Goal: Task Accomplishment & Management: Use online tool/utility

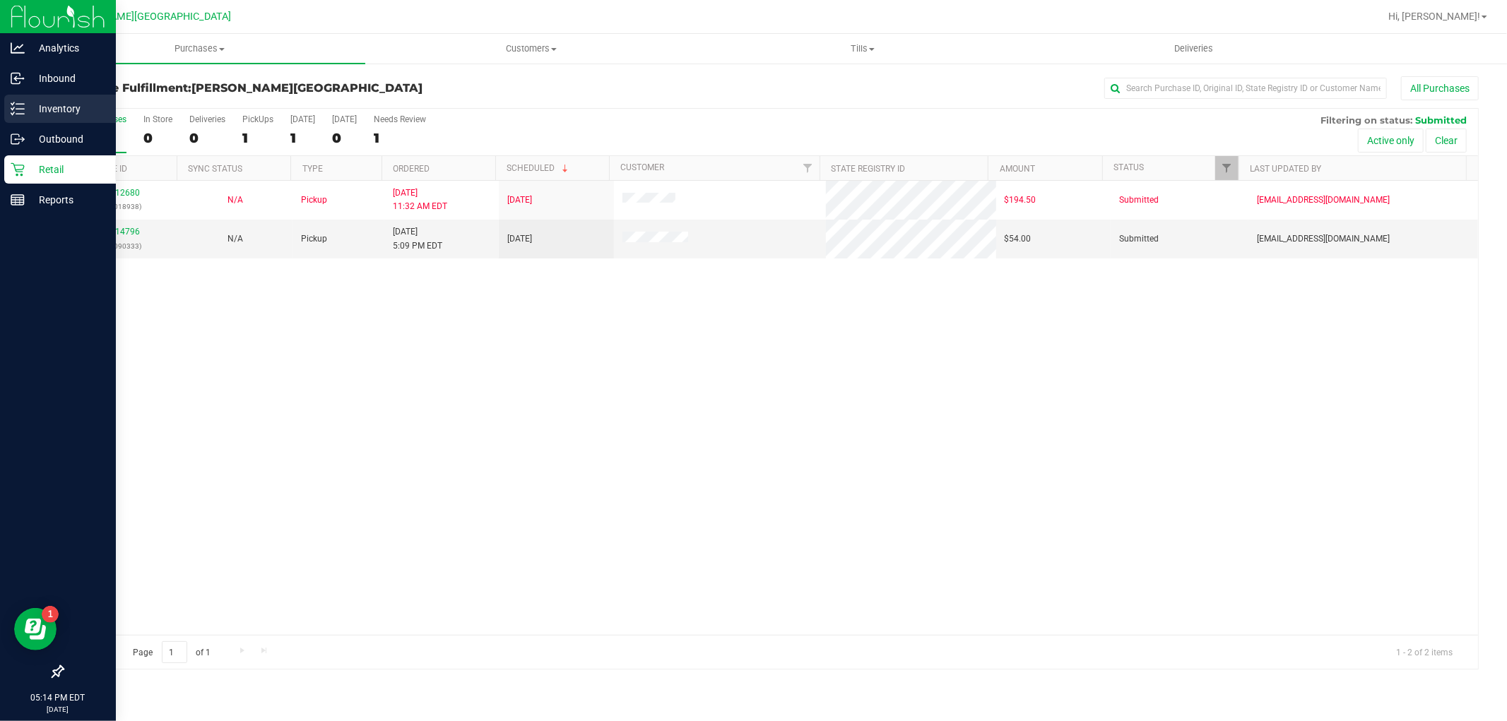
click at [54, 107] on p "Inventory" at bounding box center [67, 108] width 85 height 17
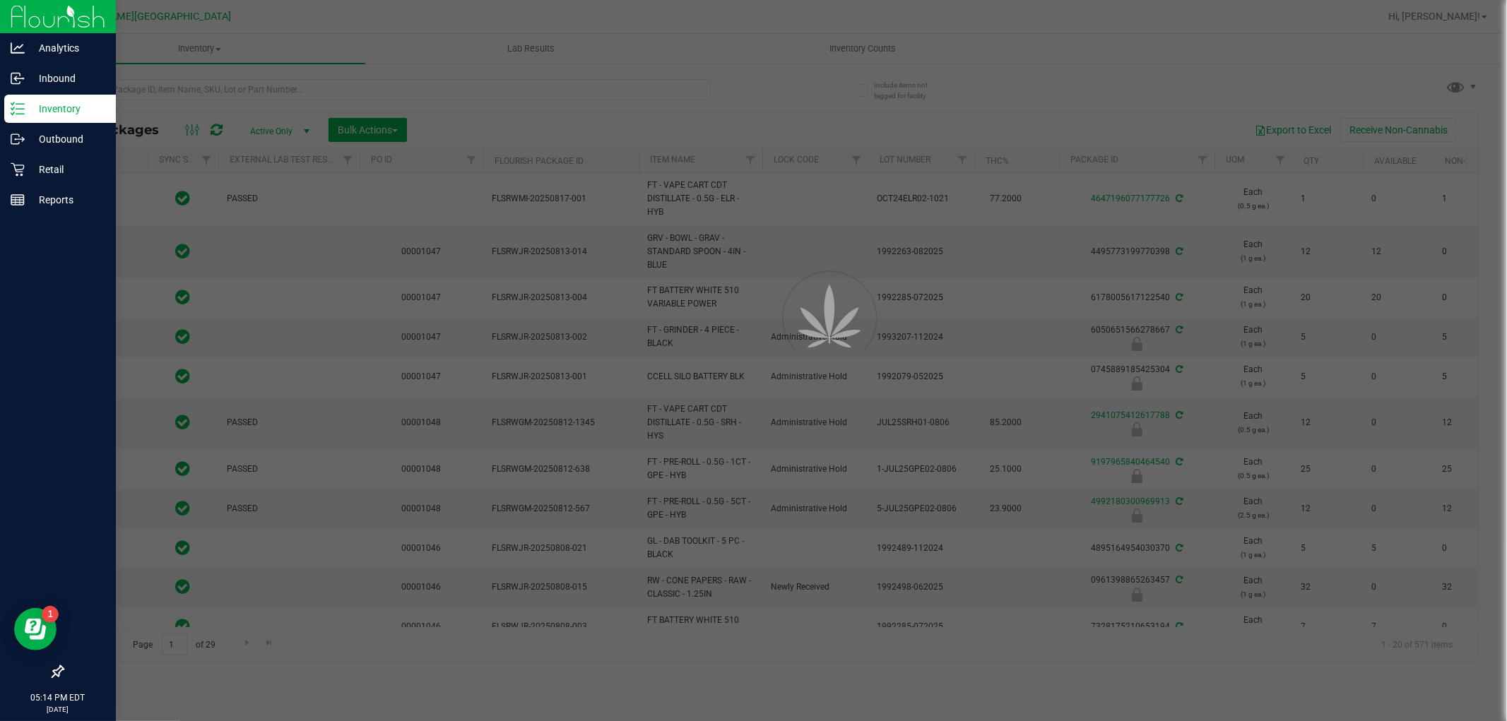
click at [250, 90] on div at bounding box center [753, 360] width 1507 height 721
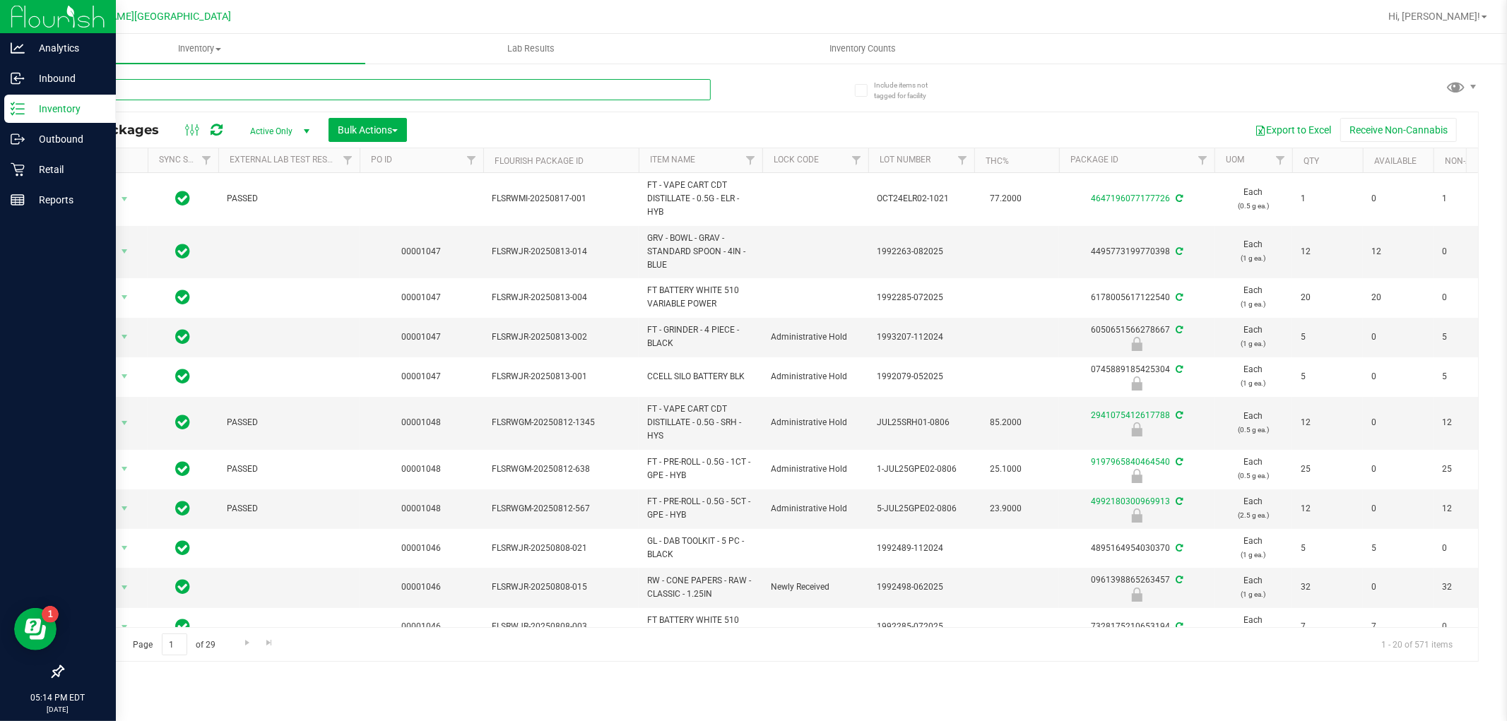
click at [250, 90] on input "text" at bounding box center [386, 89] width 648 height 21
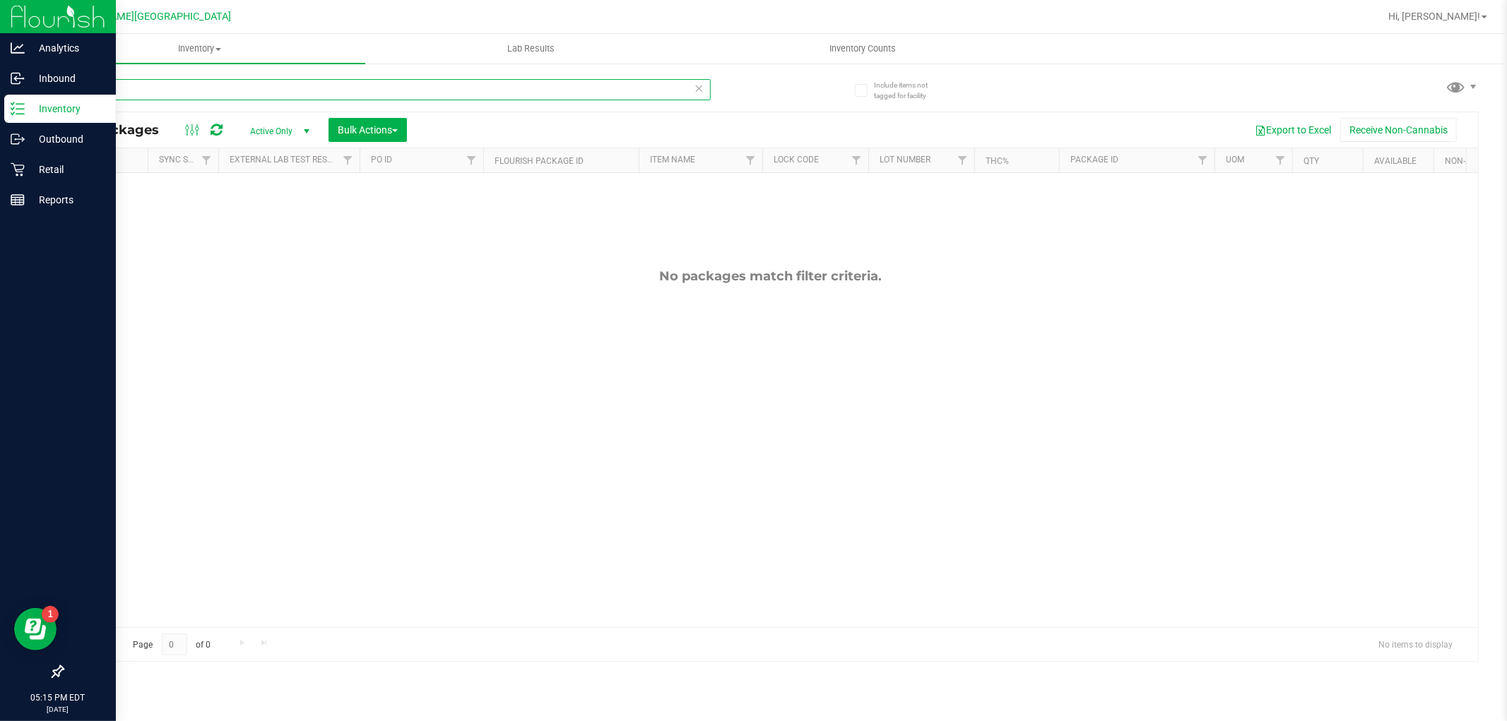
type input "p"
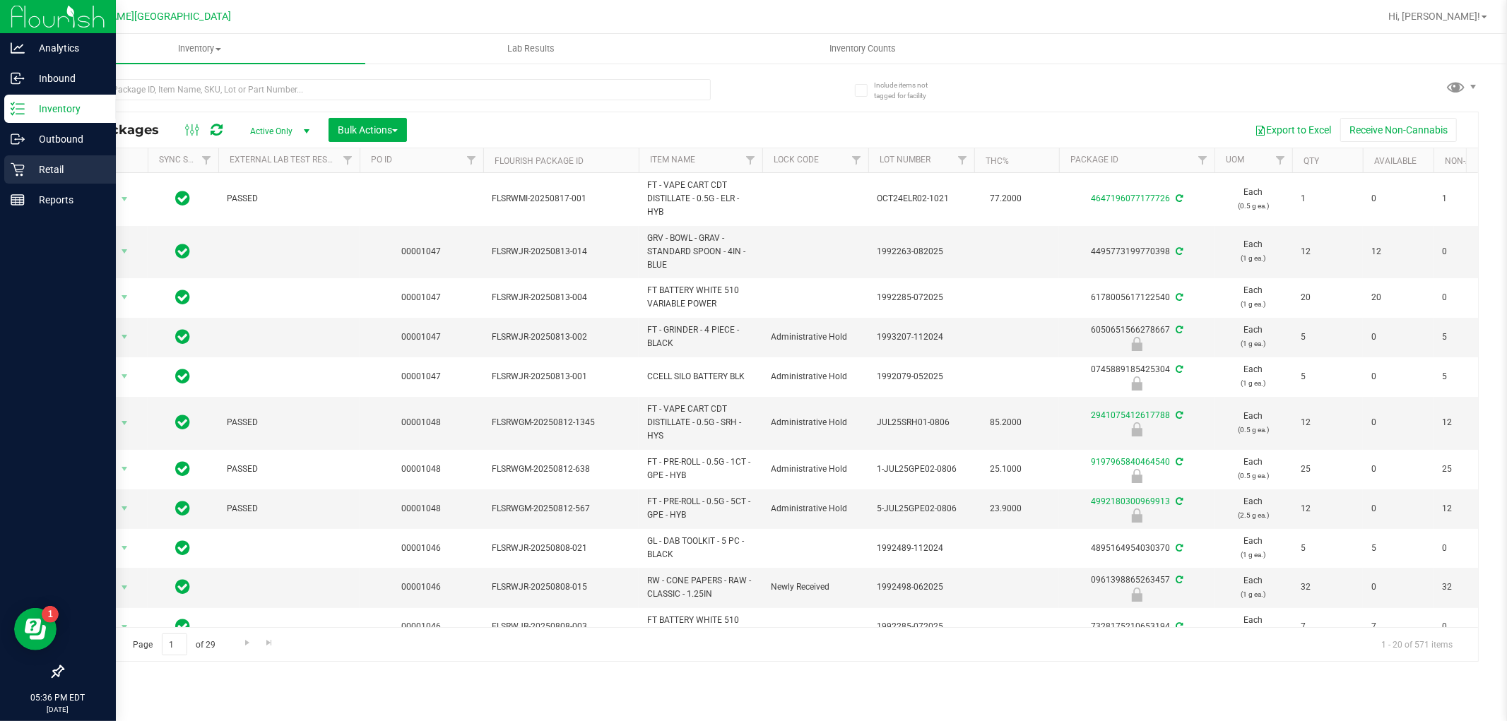
click at [42, 170] on p "Retail" at bounding box center [67, 169] width 85 height 17
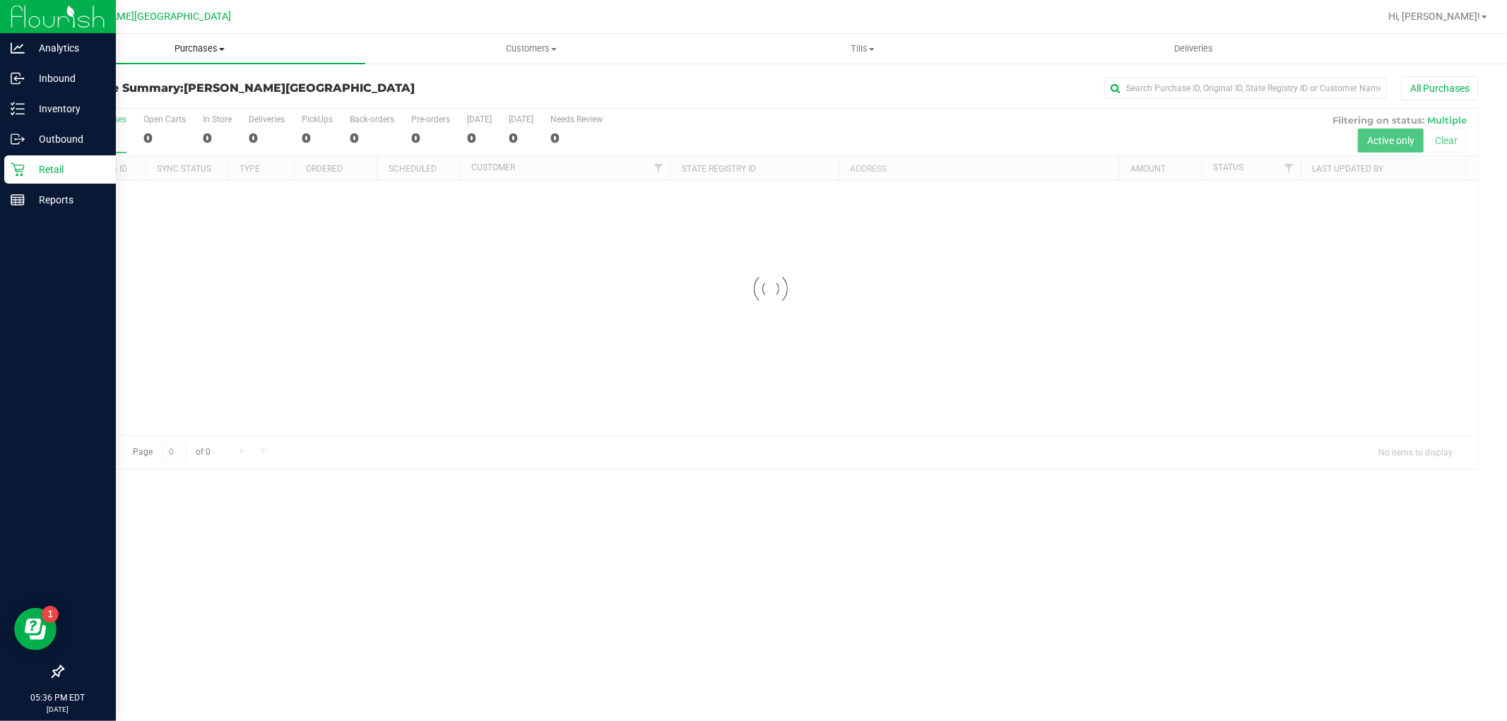
click at [196, 44] on span "Purchases" at bounding box center [199, 48] width 331 height 13
click at [102, 104] on span "Fulfillment" at bounding box center [78, 102] width 88 height 12
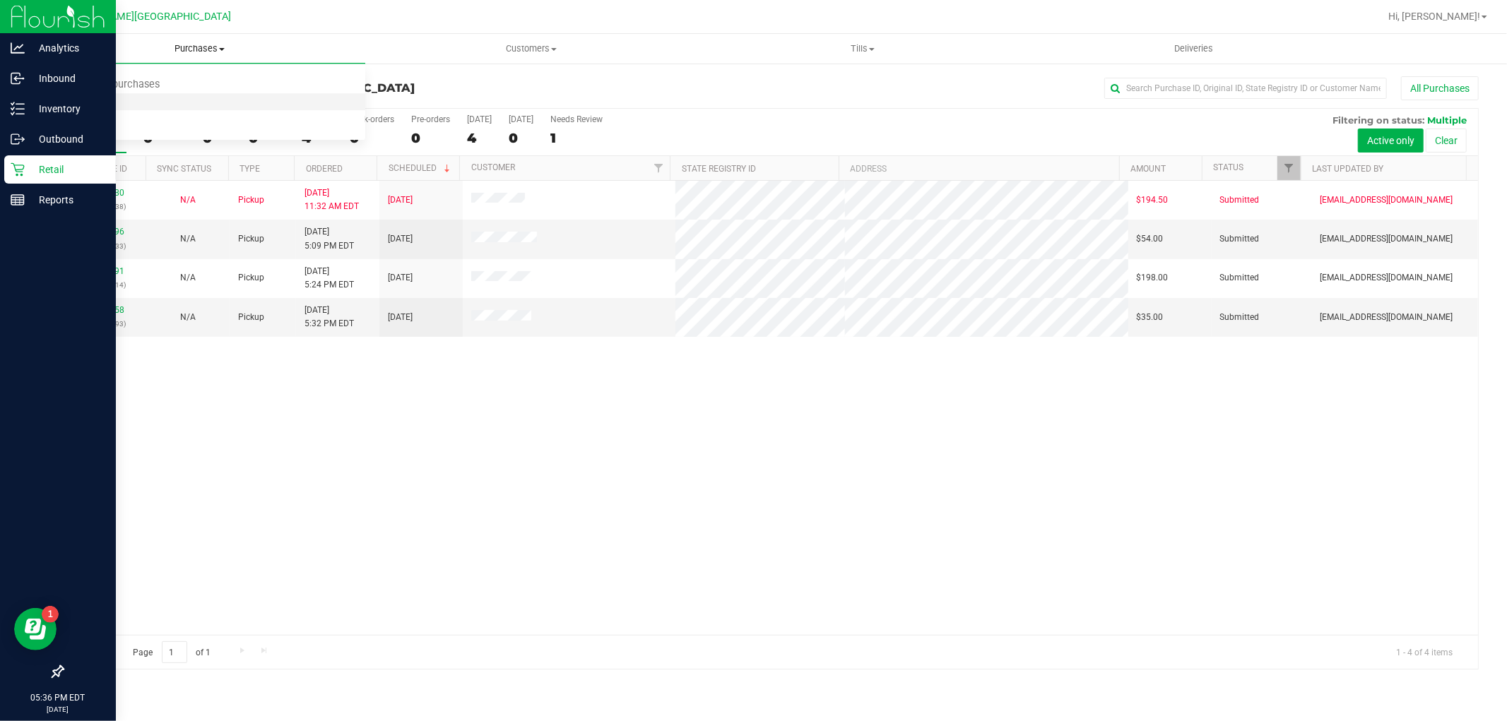
click at [108, 101] on span "Fulfillment" at bounding box center [78, 102] width 88 height 12
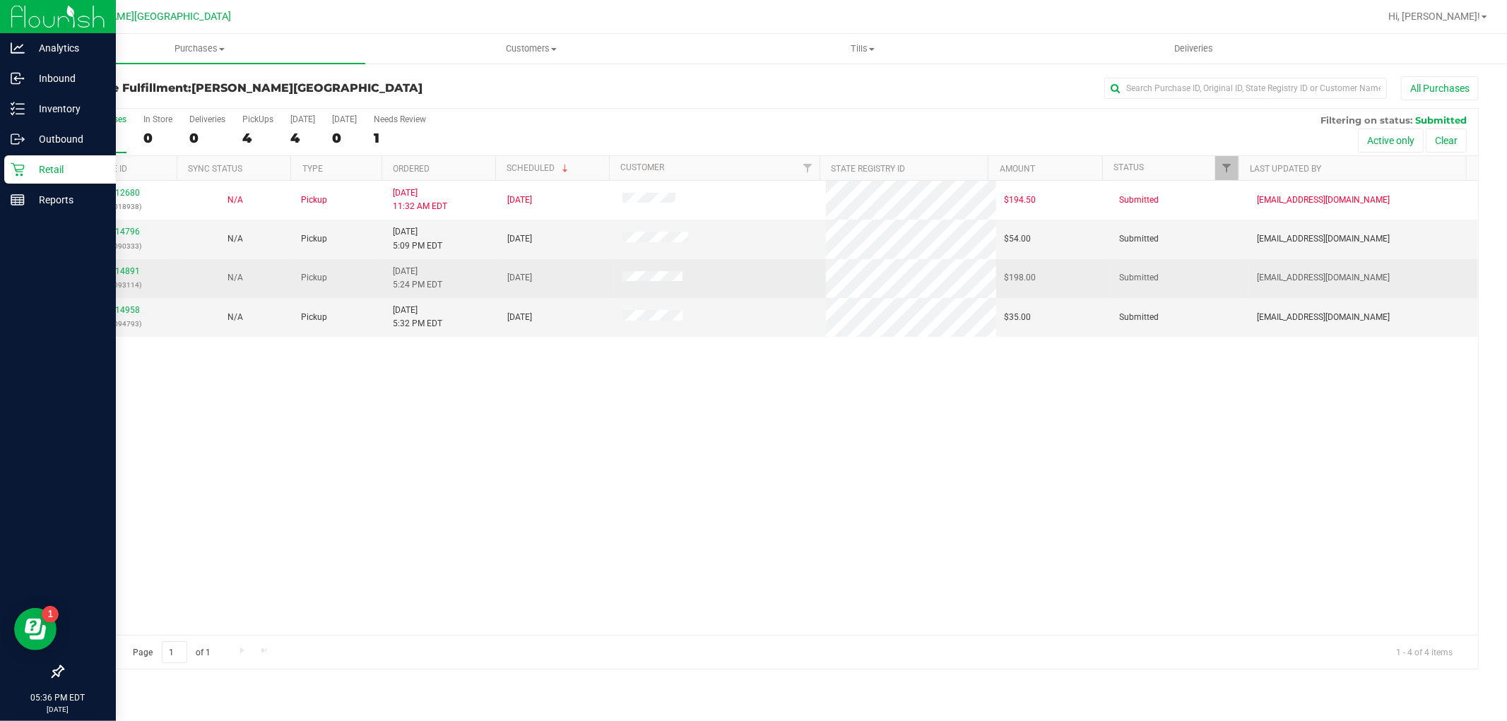
click at [124, 266] on div "11814891 (316093114)" at bounding box center [119, 278] width 97 height 27
click at [124, 269] on link "11814891" at bounding box center [120, 271] width 40 height 10
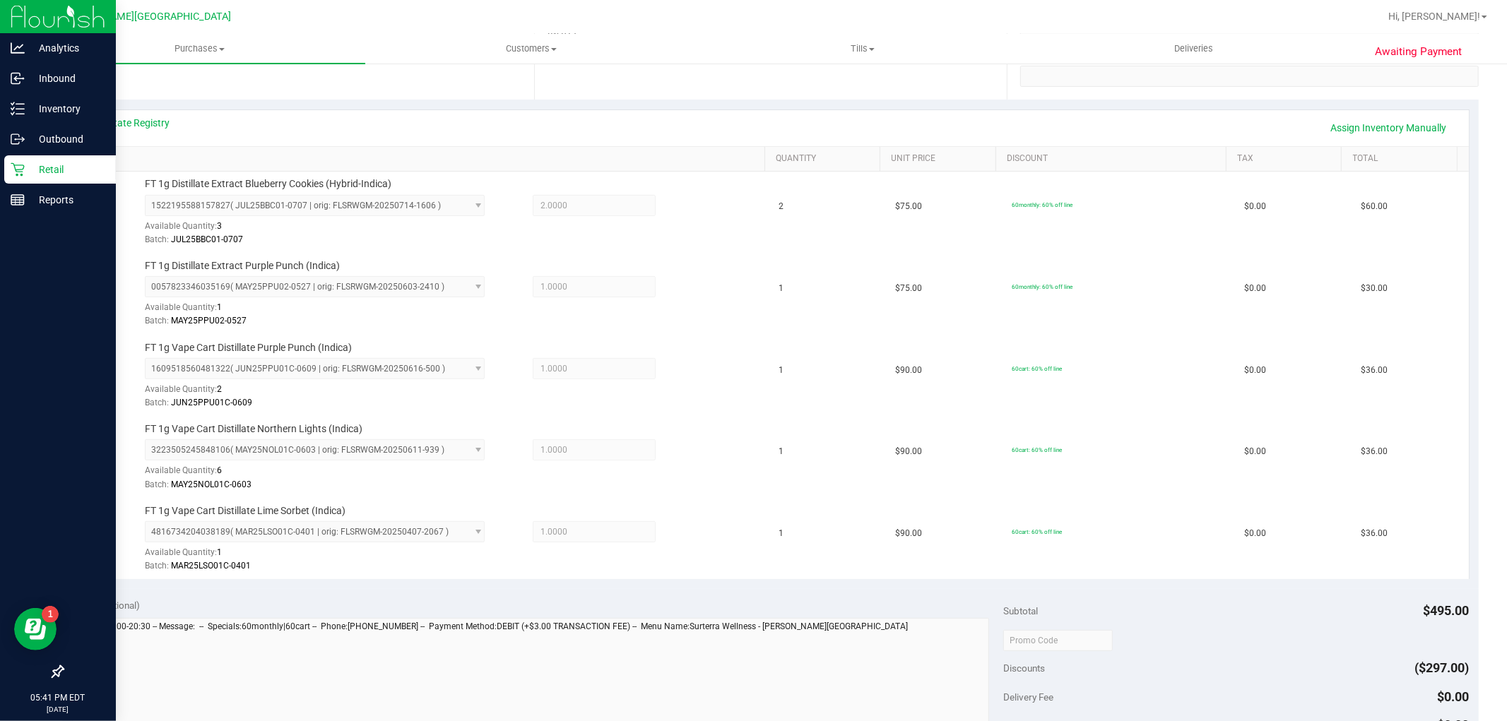
scroll to position [470, 0]
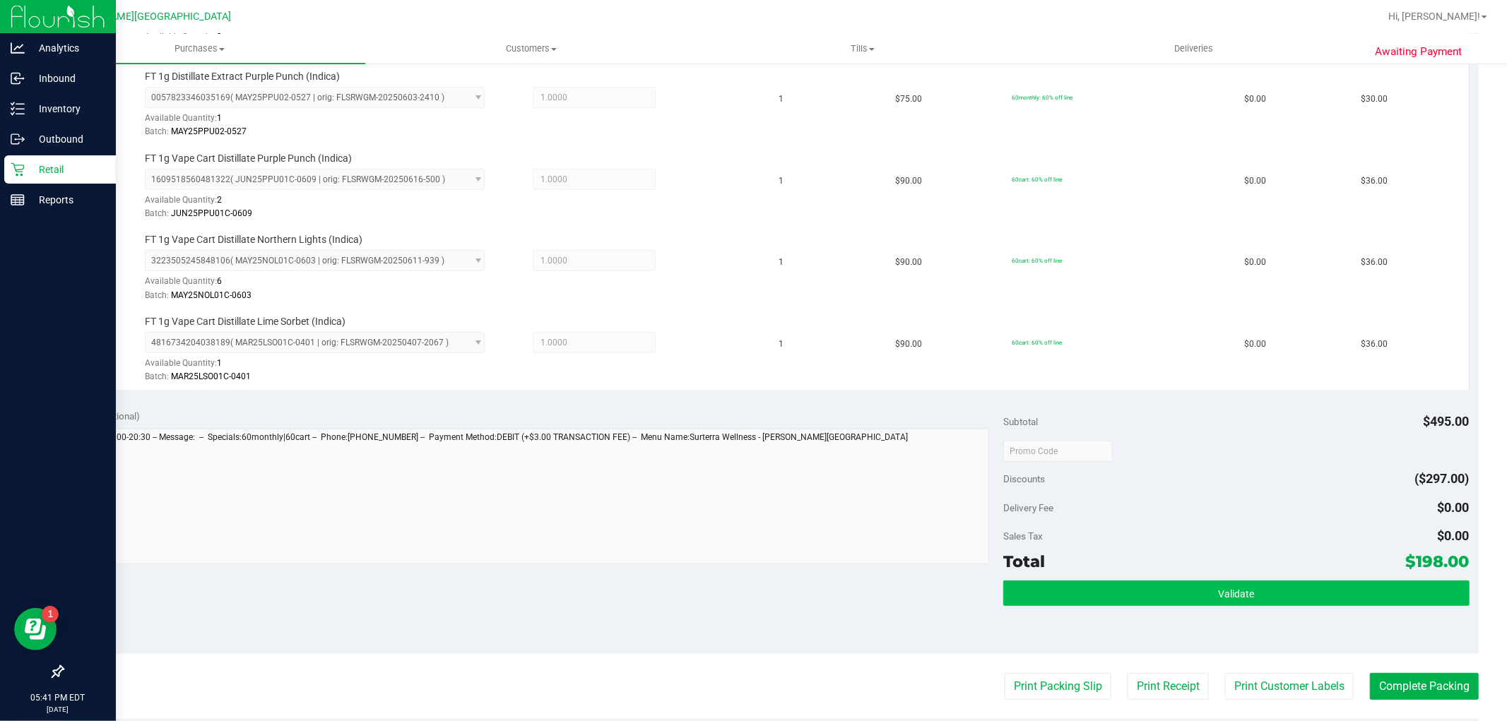
drag, startPoint x: 1105, startPoint y: 575, endPoint x: 1120, endPoint y: 595, distance: 24.7
click at [1106, 576] on div "Subtotal $495.00 Discounts ($297.00) Delivery Fee $0.00 Sales Tax $0.00 Total $…" at bounding box center [1236, 526] width 466 height 235
click at [1125, 595] on button "Validate" at bounding box center [1236, 593] width 466 height 25
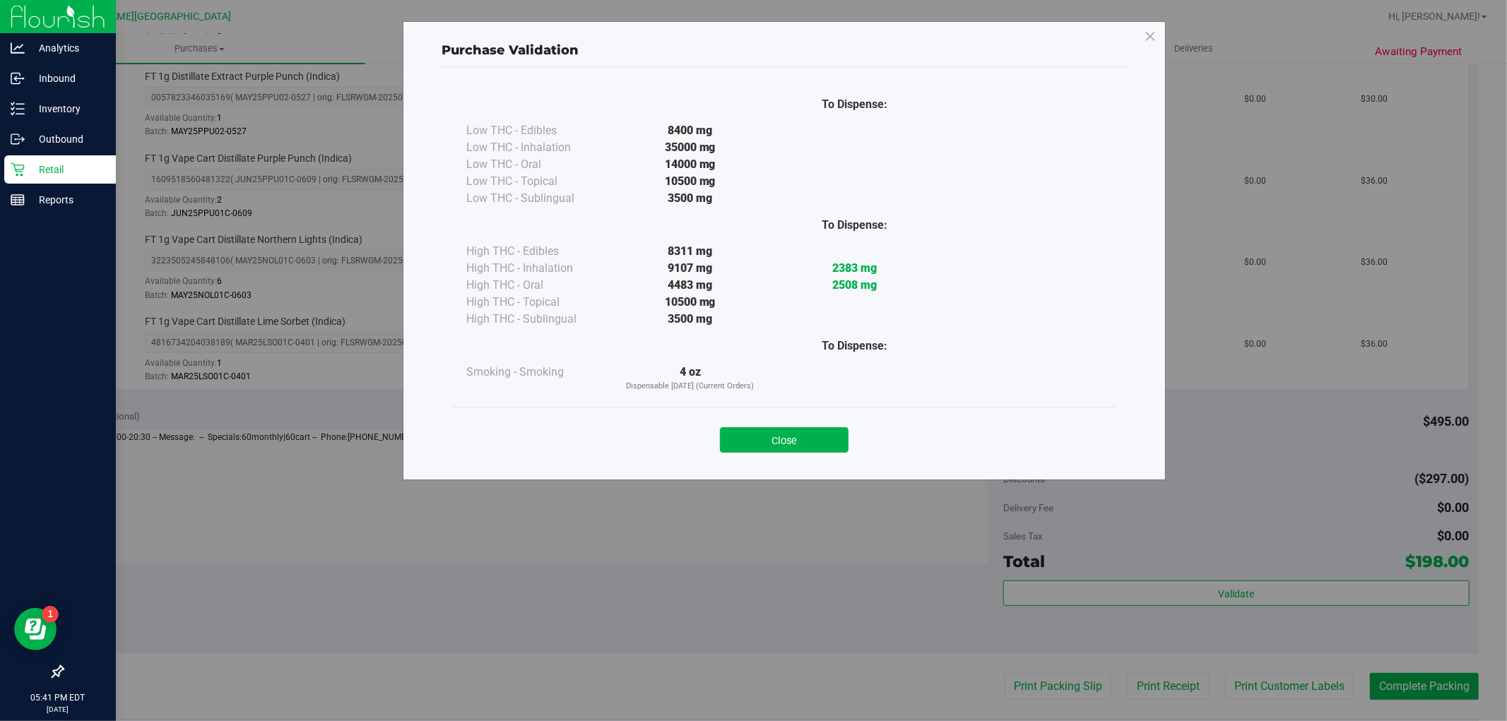
drag, startPoint x: 800, startPoint y: 443, endPoint x: 943, endPoint y: 498, distance: 153.0
click at [807, 446] on button "Close" at bounding box center [784, 439] width 129 height 25
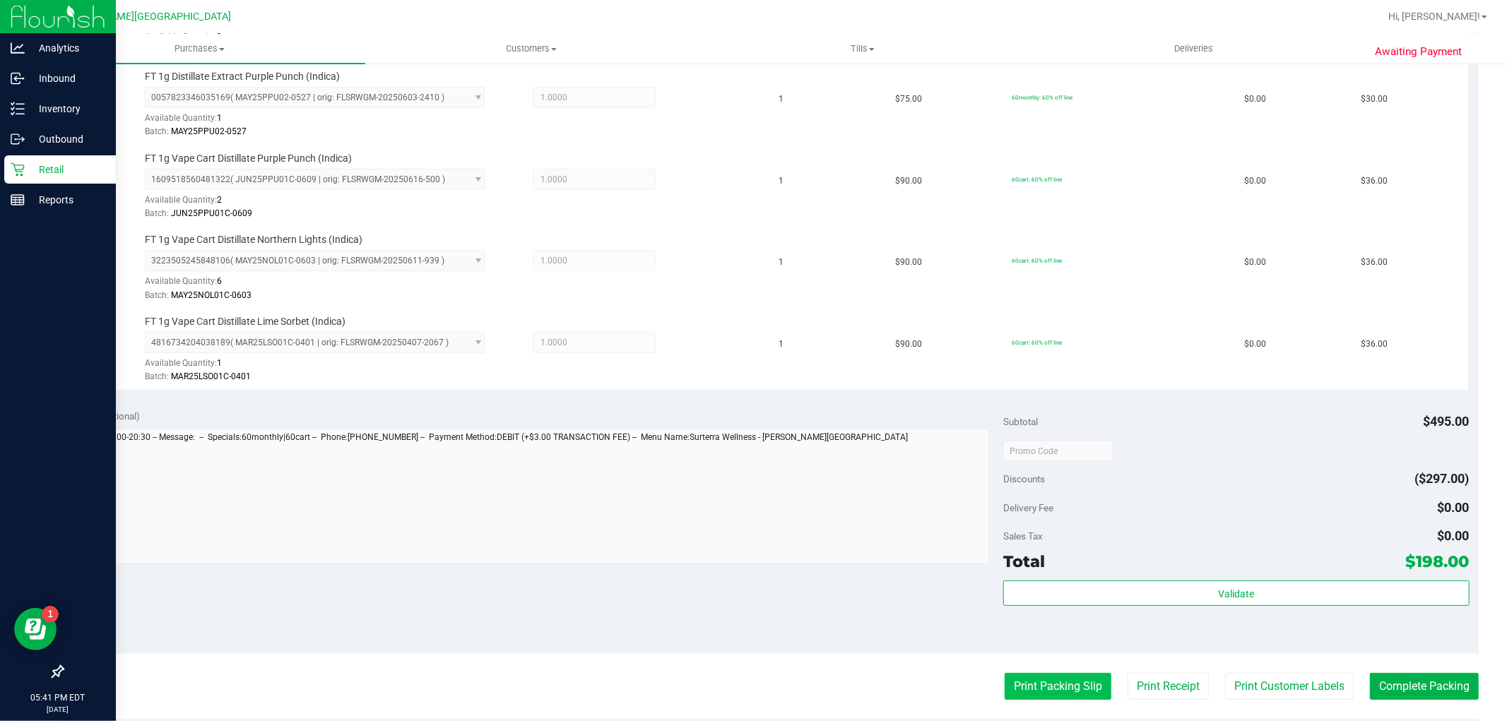
click at [1062, 682] on button "Print Packing Slip" at bounding box center [1058, 686] width 107 height 27
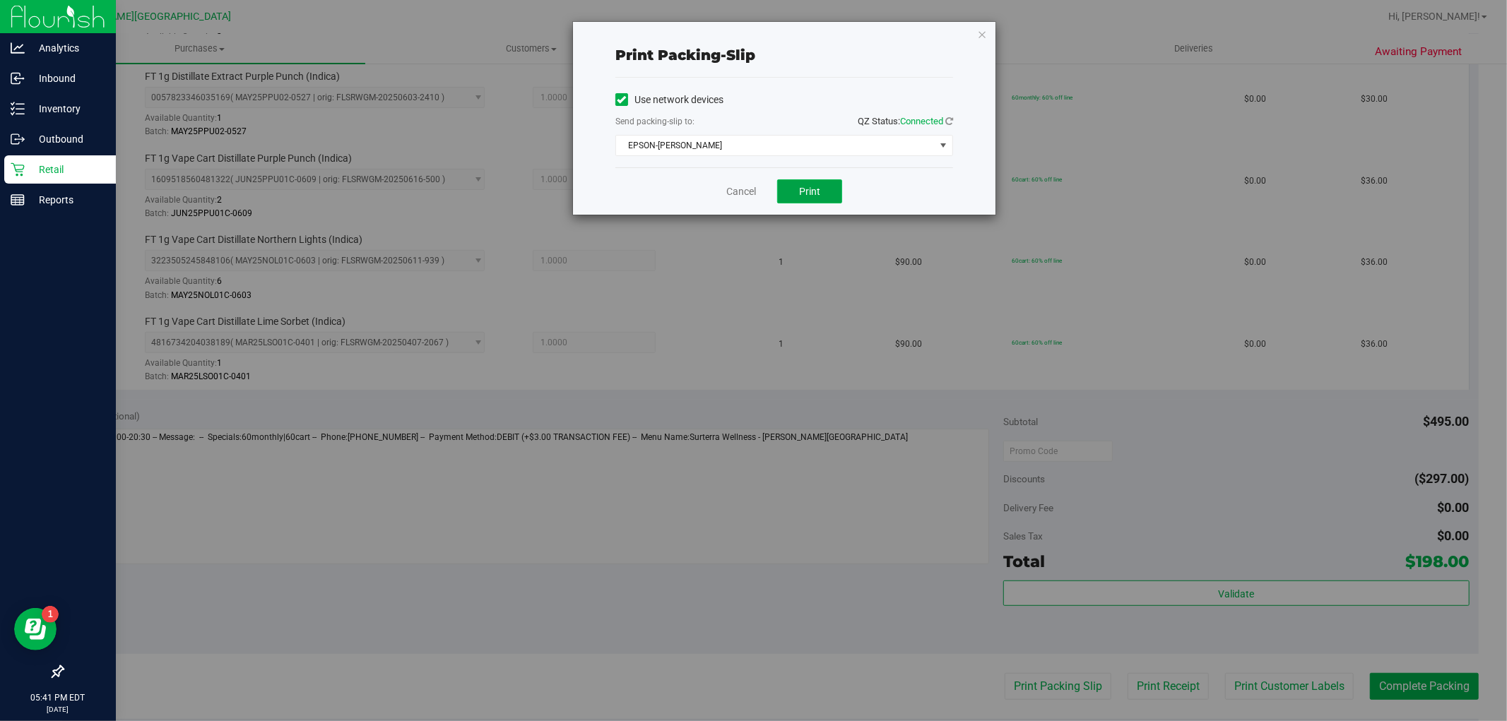
click at [813, 194] on span "Print" at bounding box center [809, 191] width 21 height 11
click at [983, 25] on icon "button" at bounding box center [982, 33] width 10 height 17
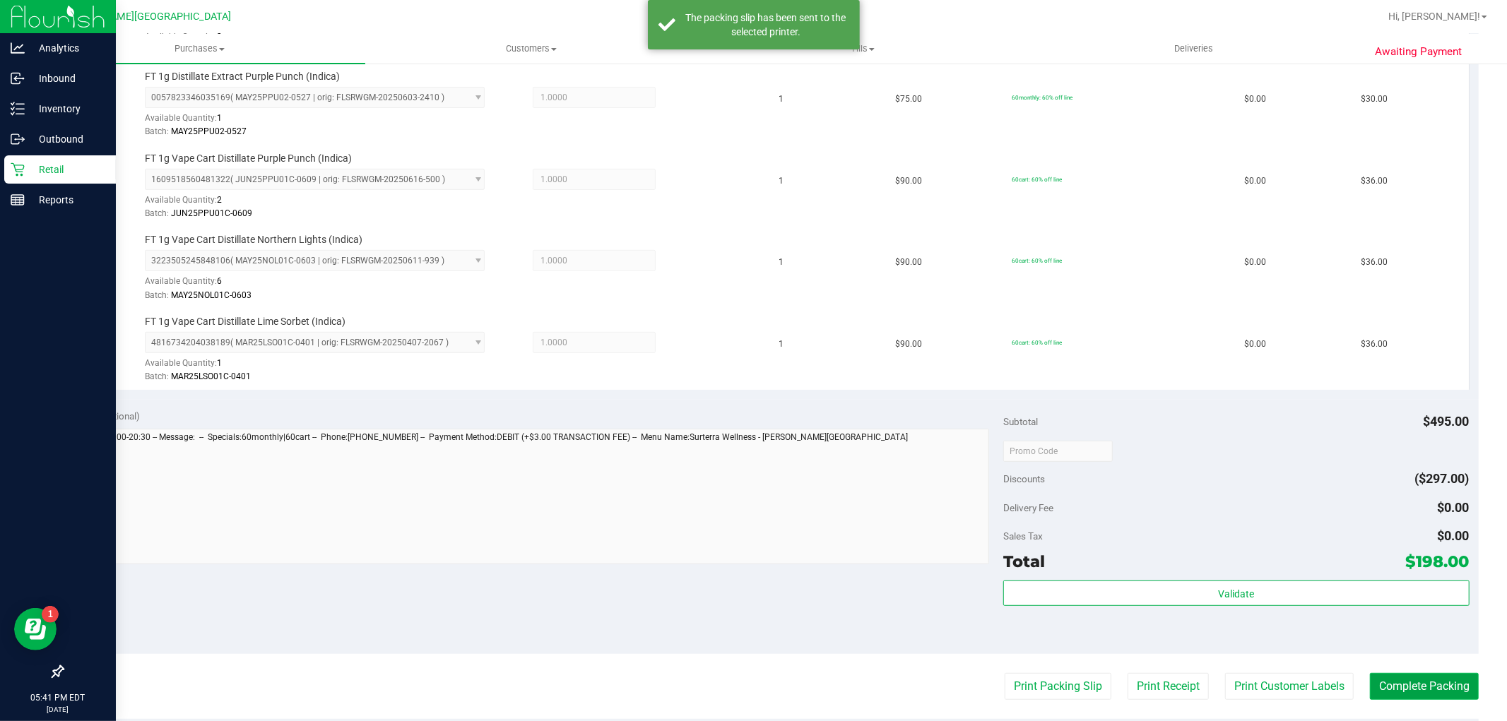
click at [1452, 682] on button "Complete Packing" at bounding box center [1424, 686] width 109 height 27
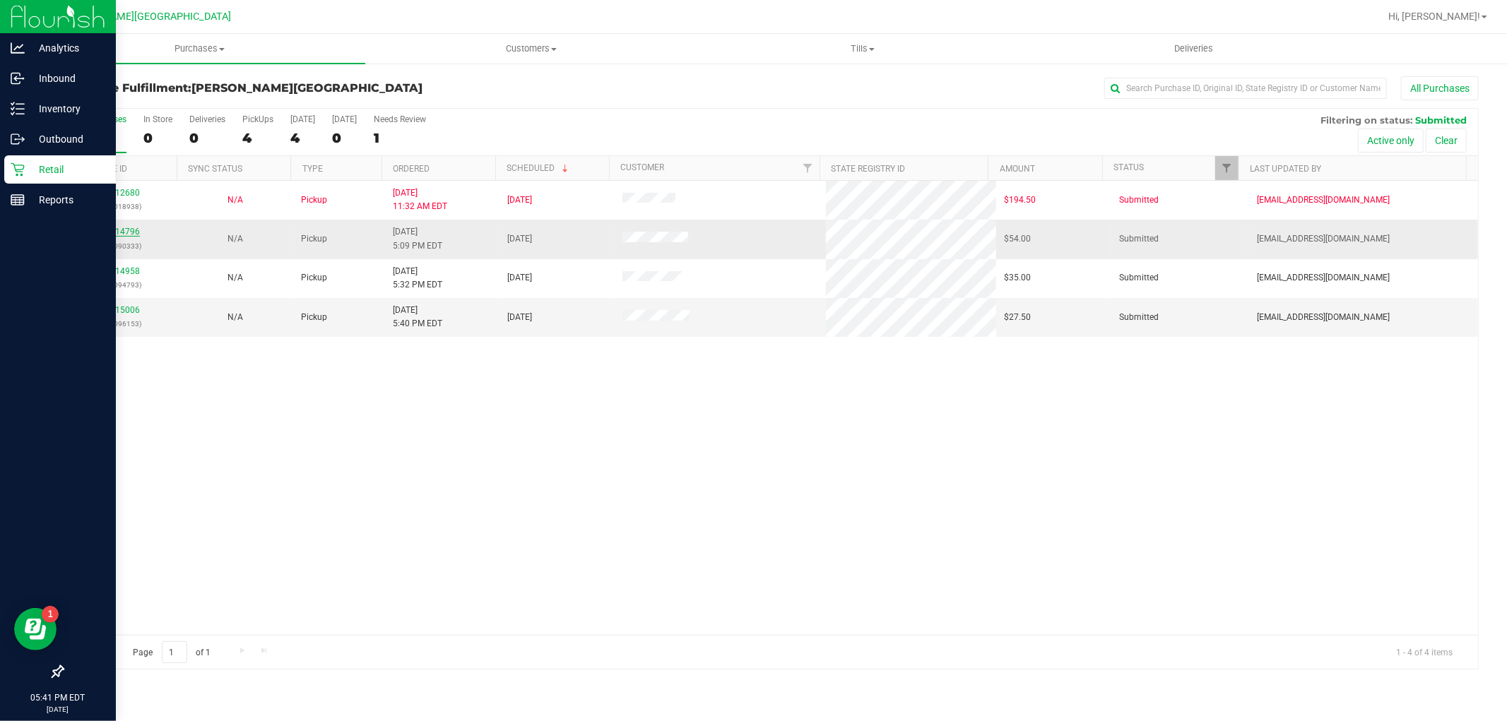
click at [108, 227] on link "11814796" at bounding box center [120, 232] width 40 height 10
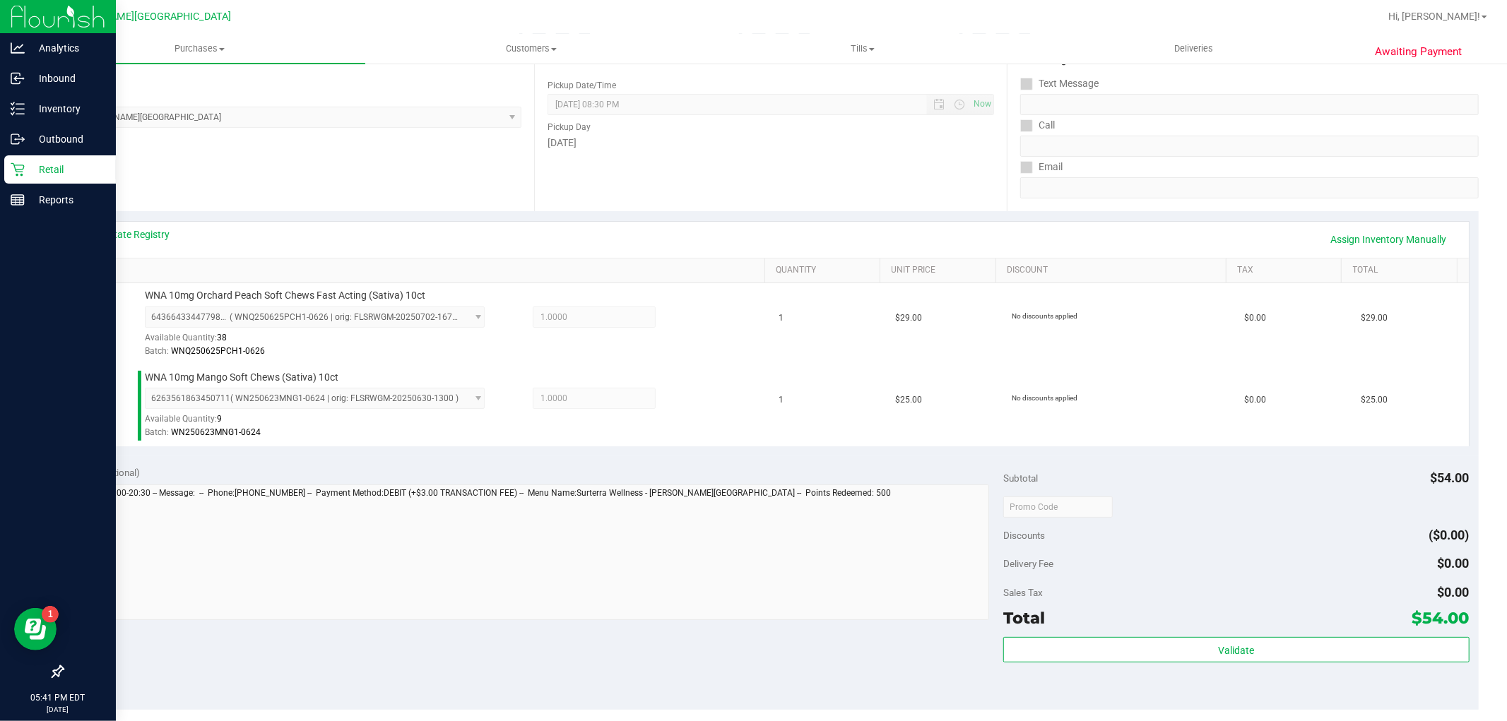
scroll to position [392, 0]
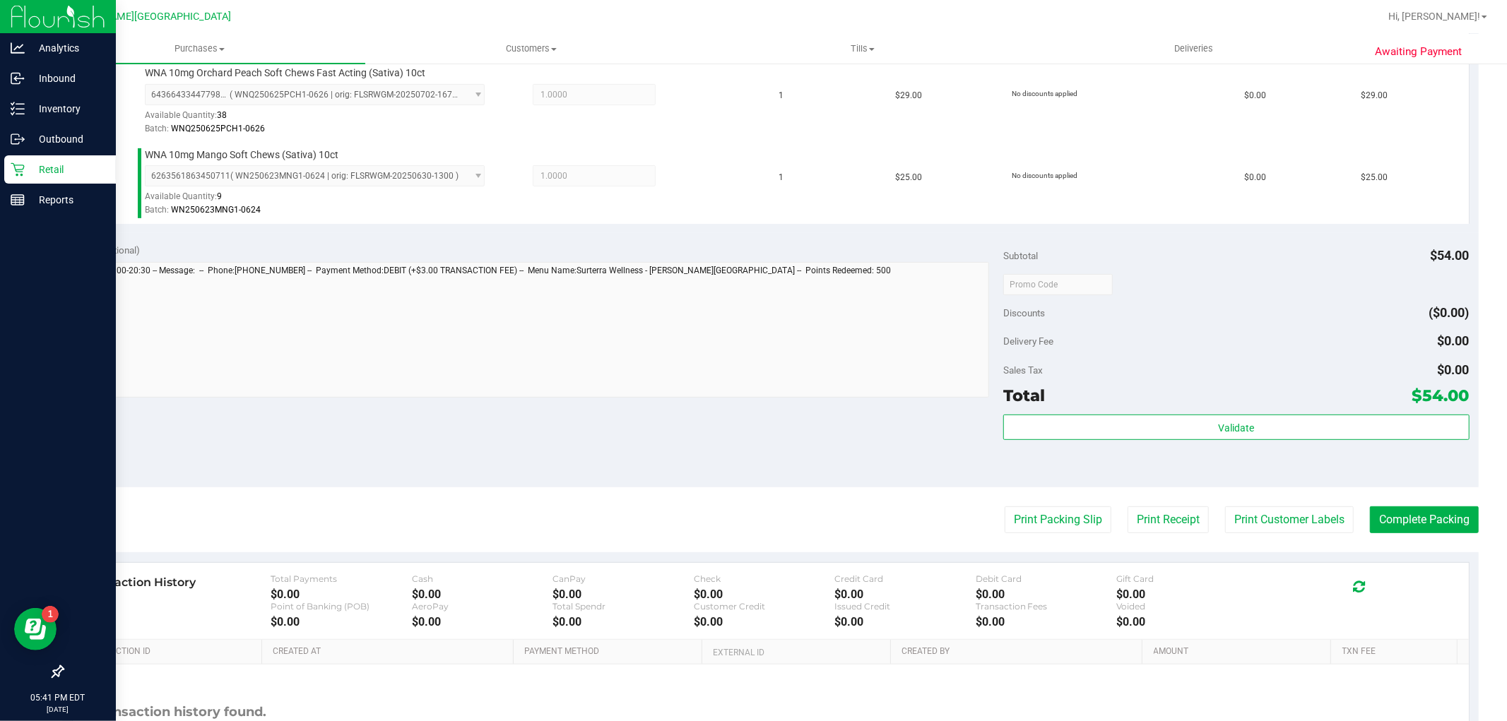
click at [1300, 441] on div "Validate" at bounding box center [1236, 428] width 466 height 27
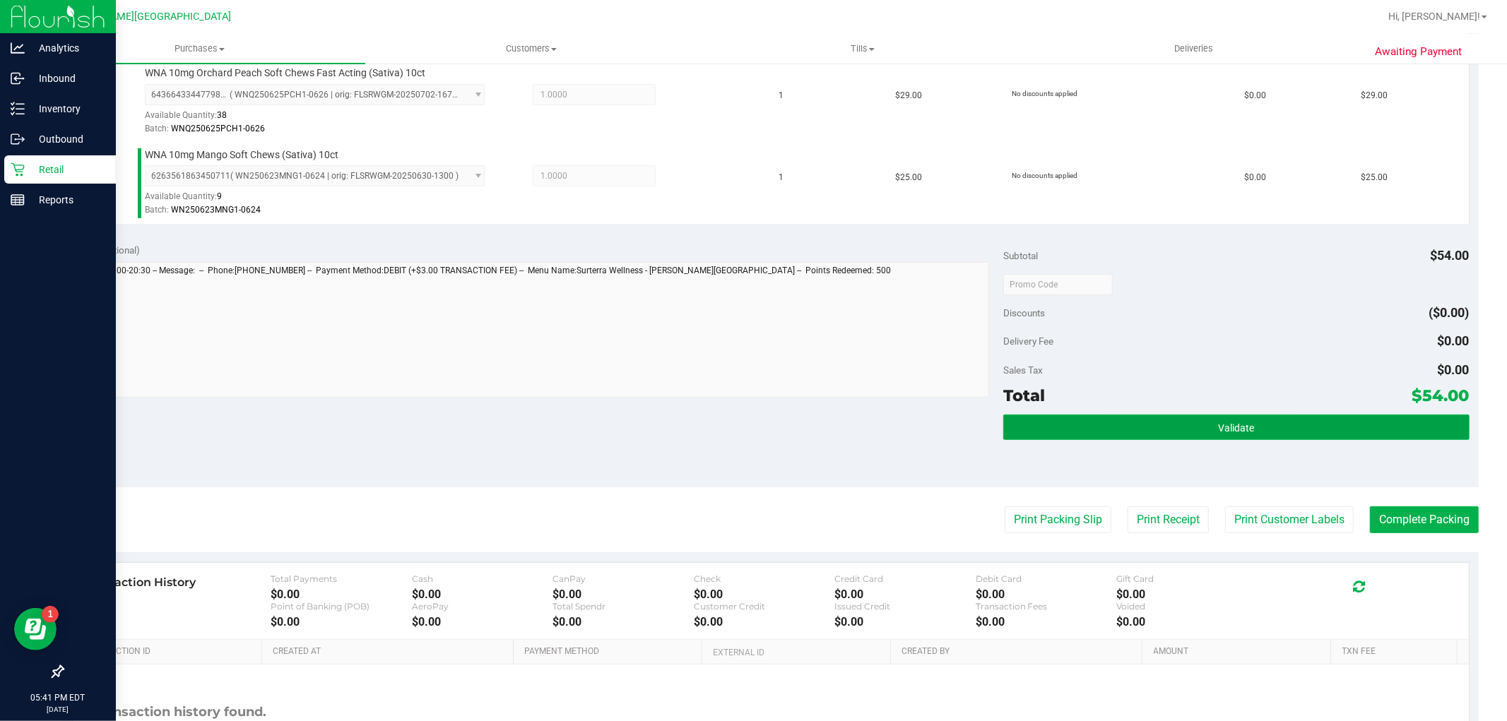
click at [1298, 425] on button "Validate" at bounding box center [1236, 427] width 466 height 25
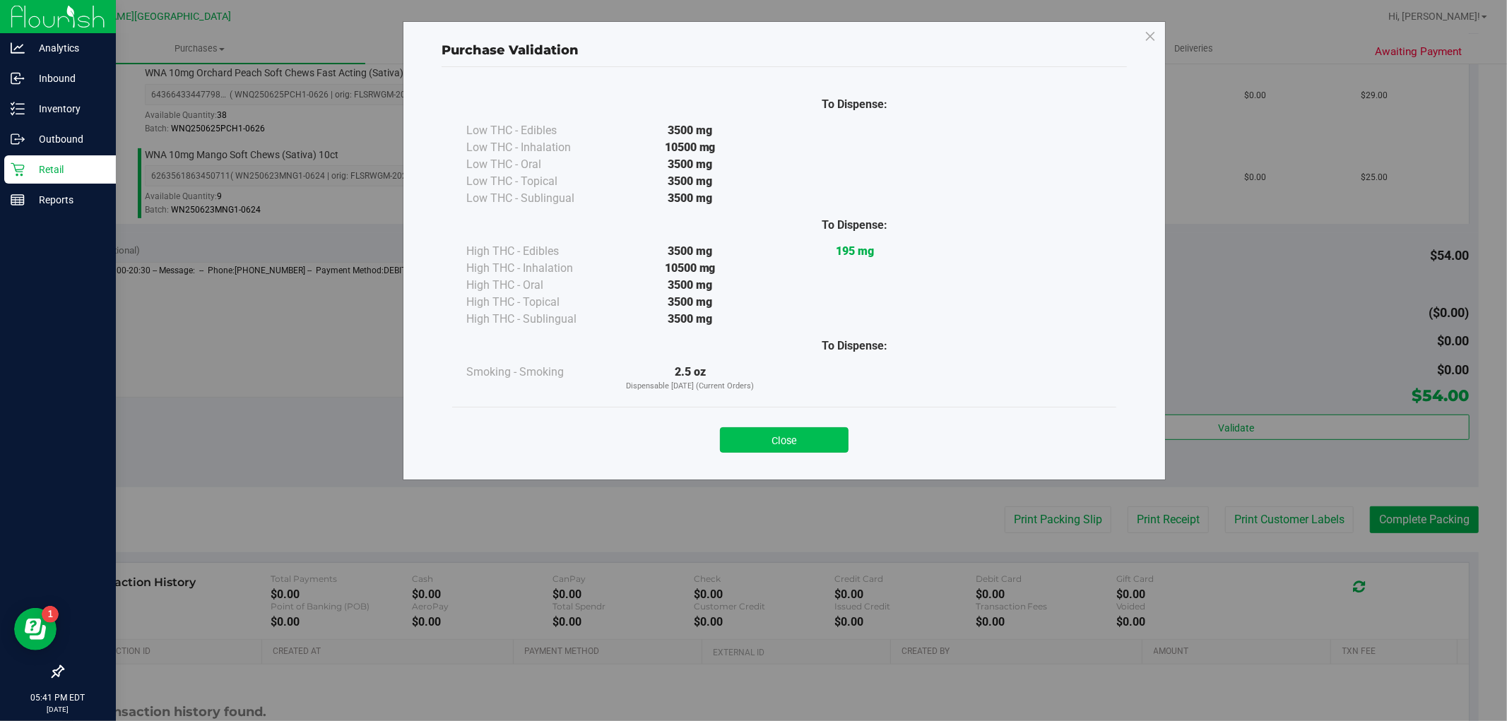
click at [830, 437] on button "Close" at bounding box center [784, 439] width 129 height 25
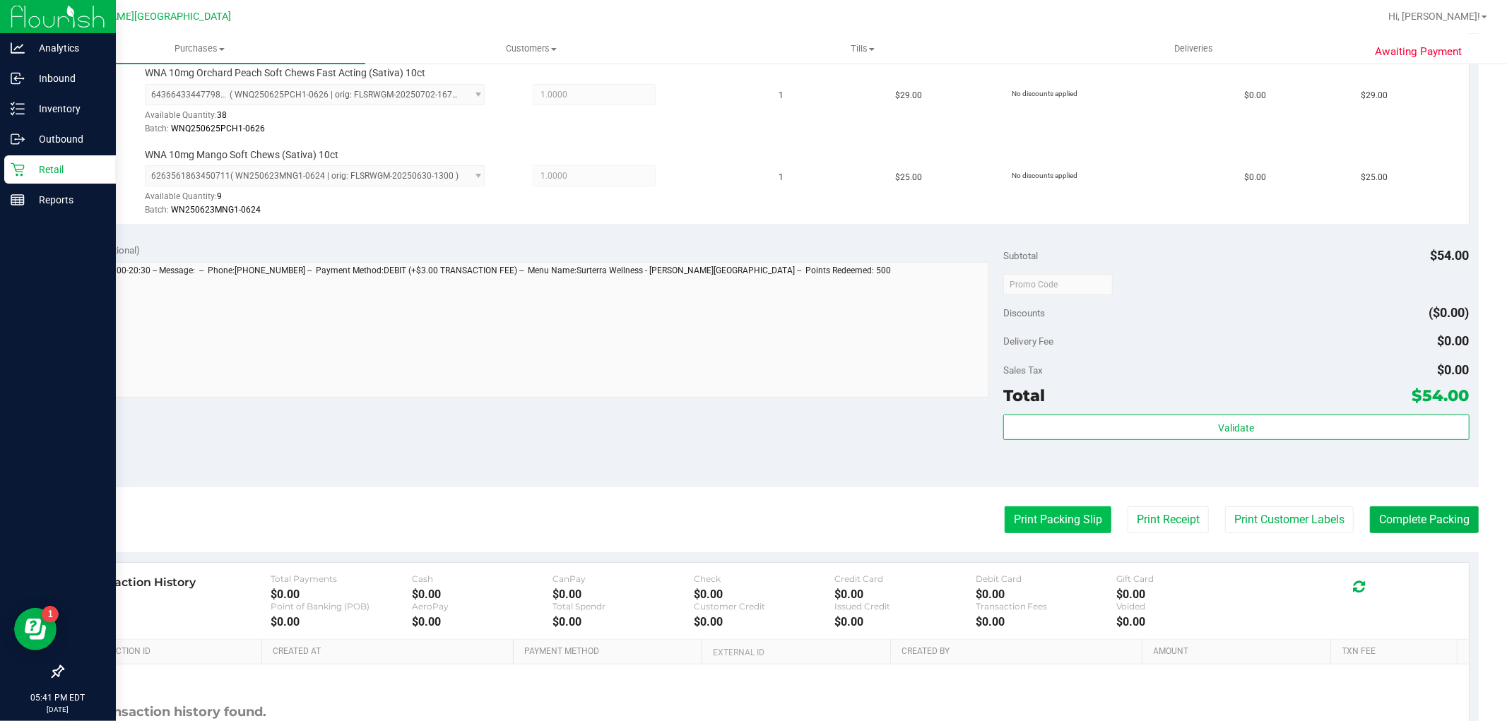
click at [1072, 525] on button "Print Packing Slip" at bounding box center [1058, 519] width 107 height 27
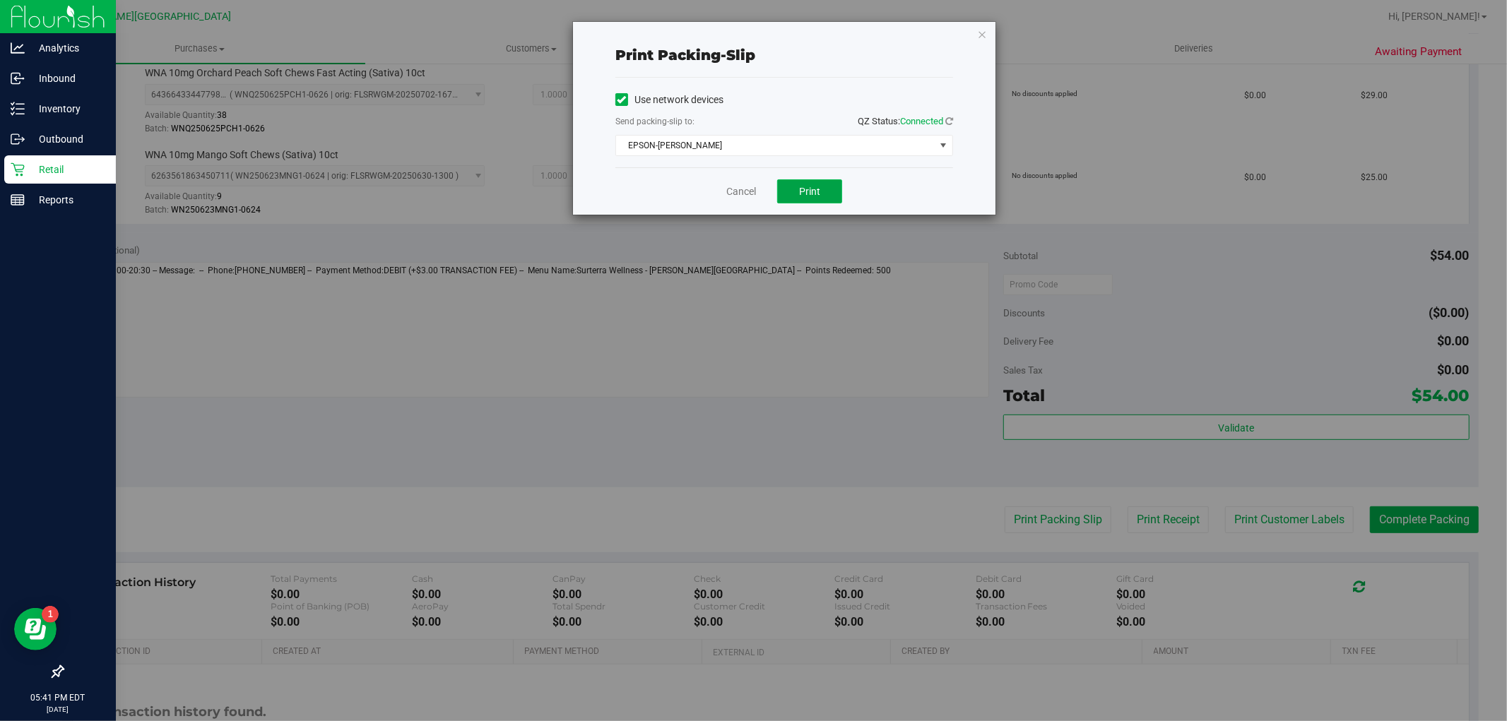
click at [817, 187] on span "Print" at bounding box center [809, 191] width 21 height 11
click at [978, 33] on icon "button" at bounding box center [982, 33] width 10 height 17
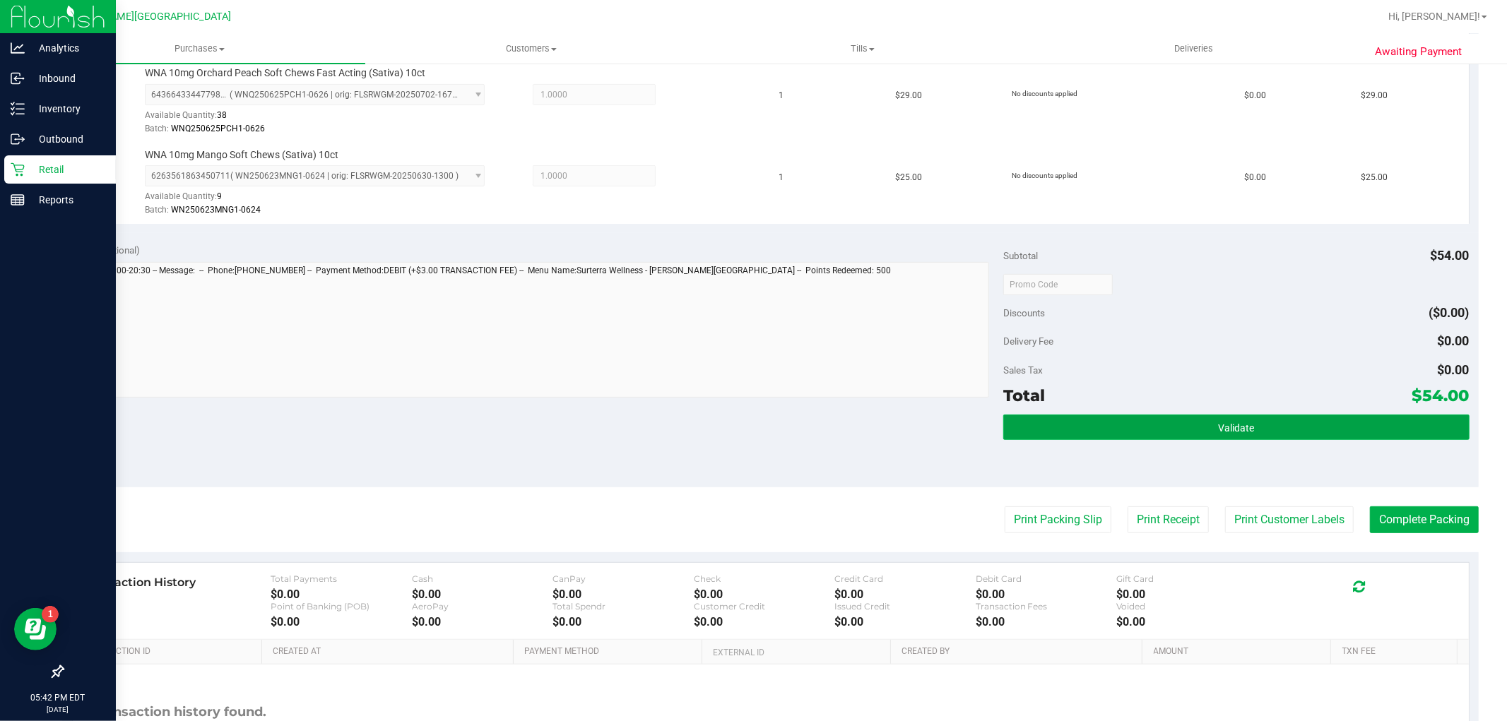
click at [1330, 437] on button "Validate" at bounding box center [1236, 427] width 466 height 25
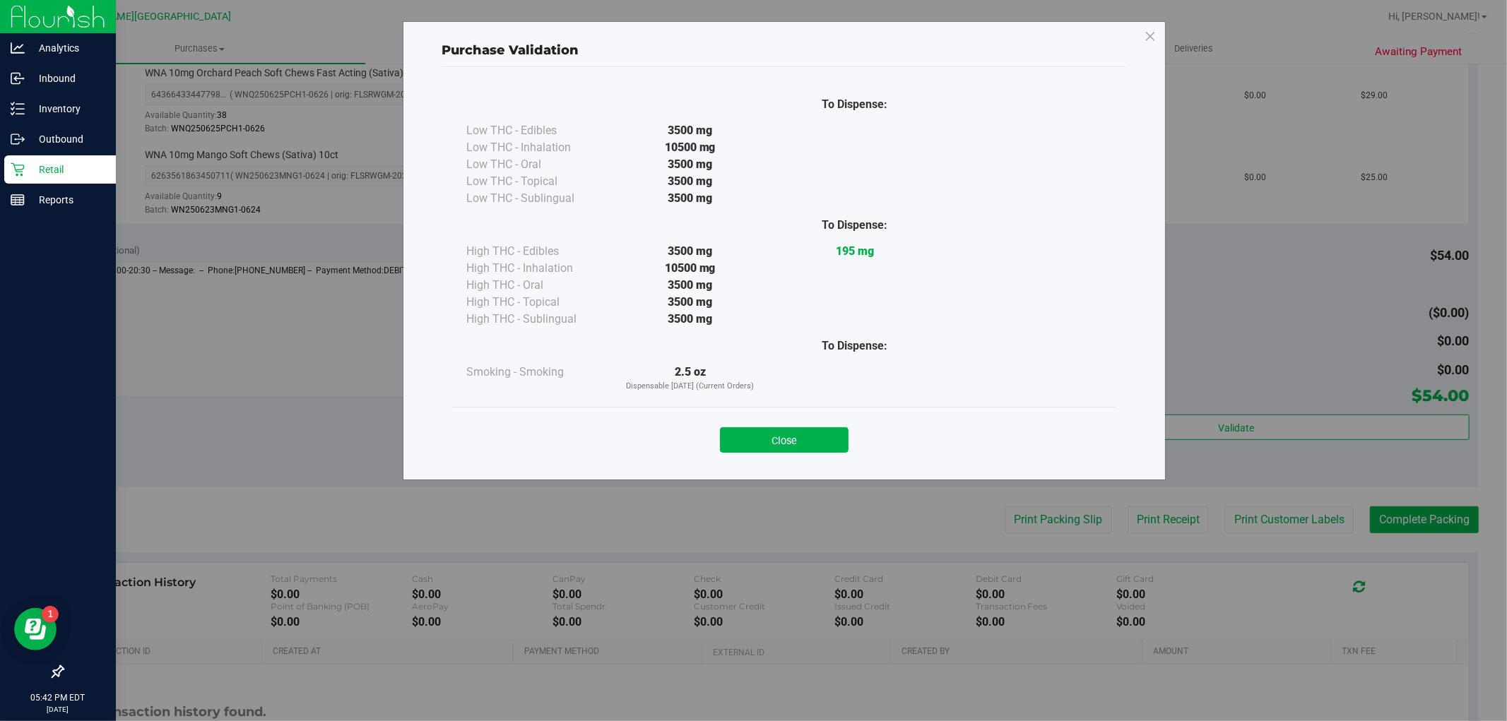
click at [846, 449] on button "Close" at bounding box center [784, 439] width 129 height 25
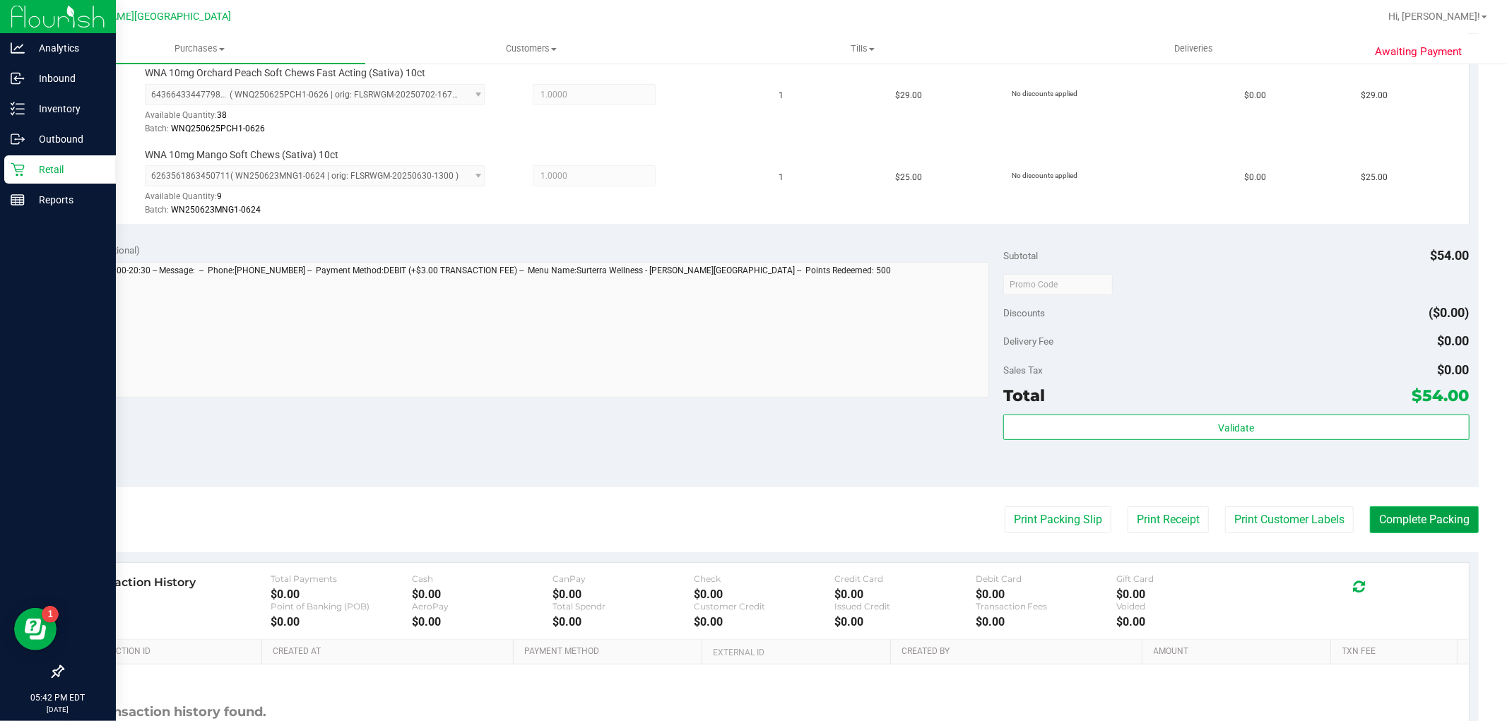
click at [1395, 514] on button "Complete Packing" at bounding box center [1424, 519] width 109 height 27
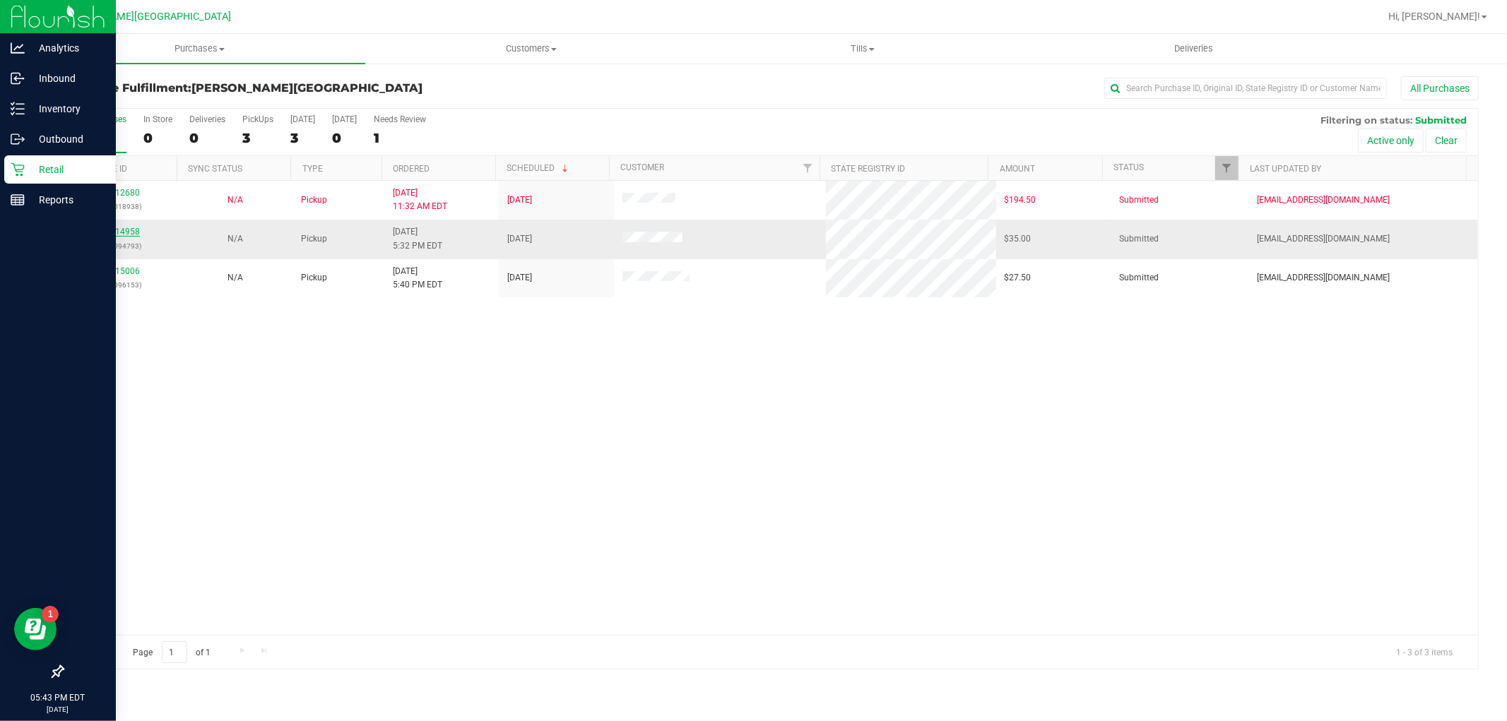
click at [117, 228] on link "11814958" at bounding box center [120, 232] width 40 height 10
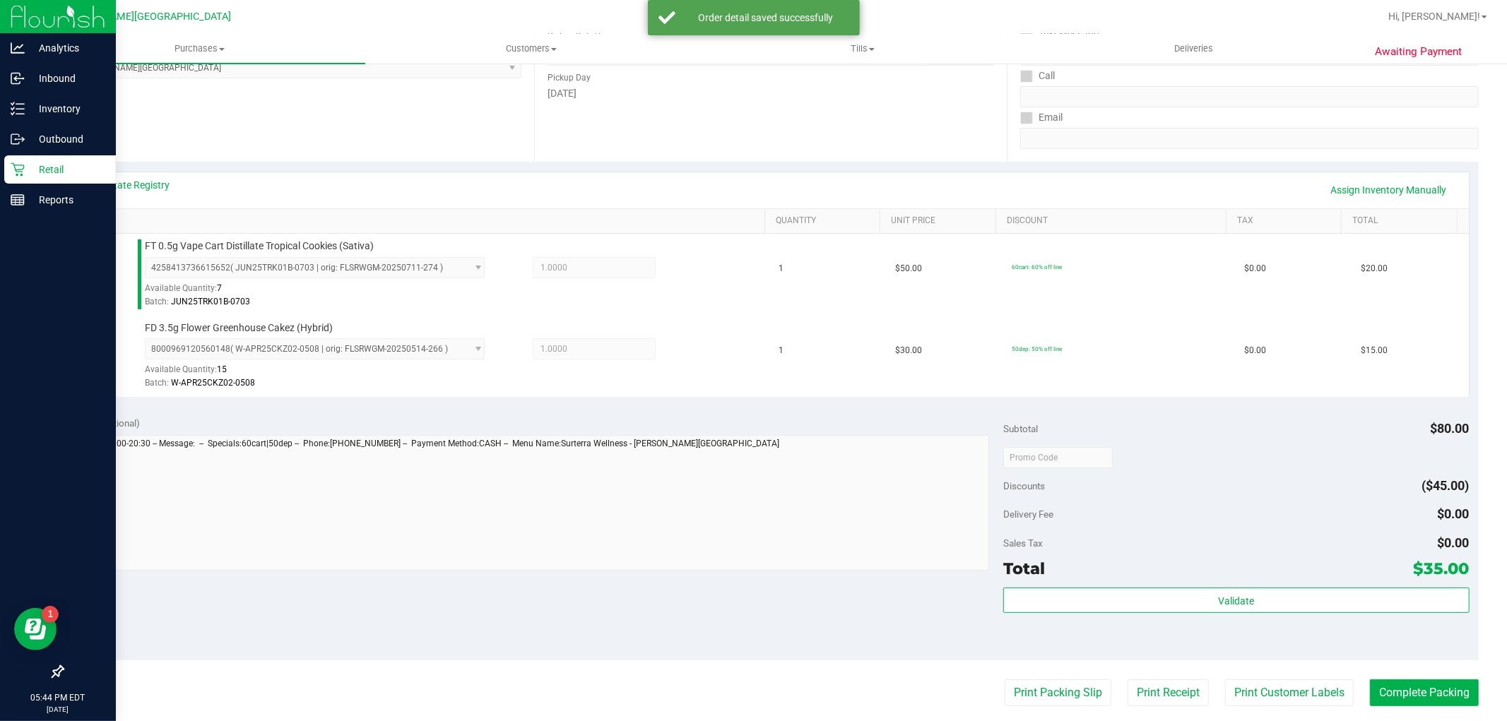
scroll to position [314, 0]
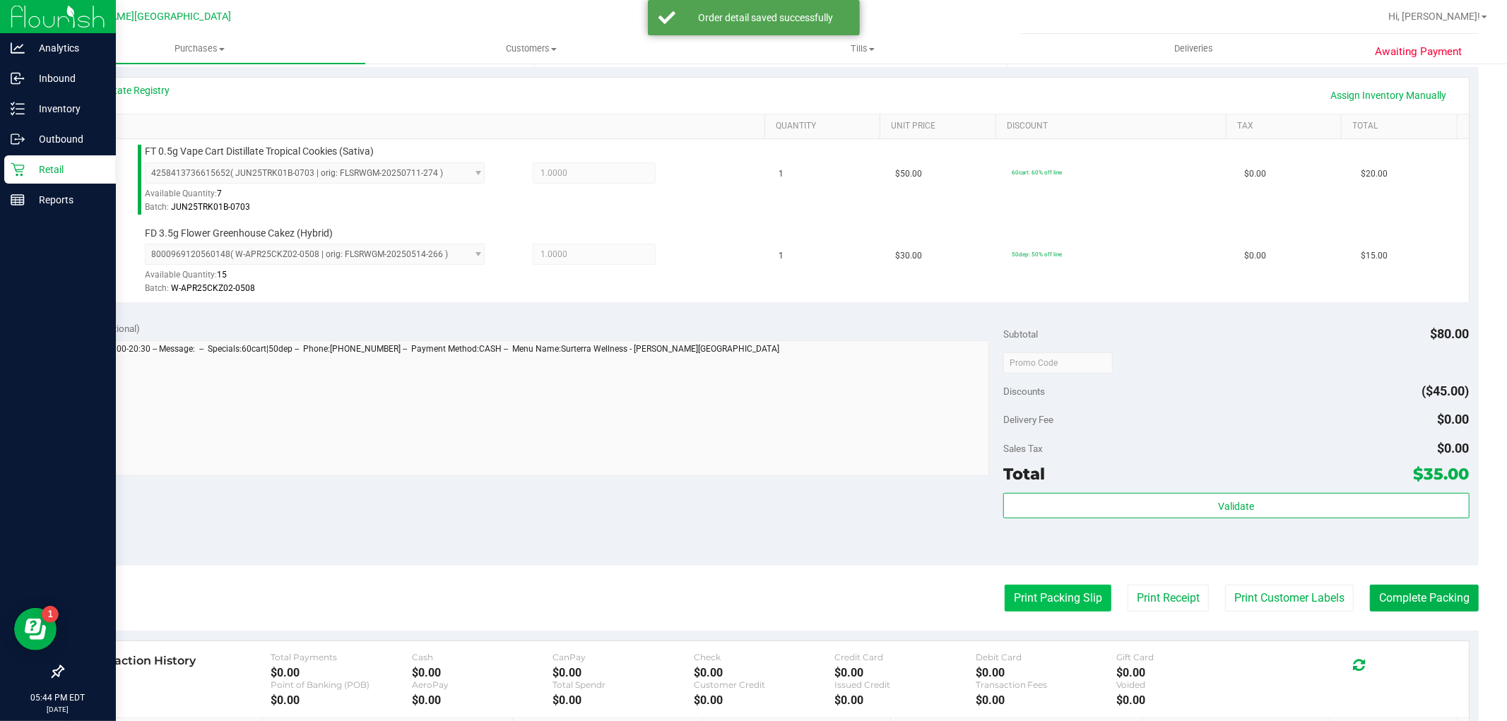
click at [1060, 593] on button "Print Packing Slip" at bounding box center [1058, 598] width 107 height 27
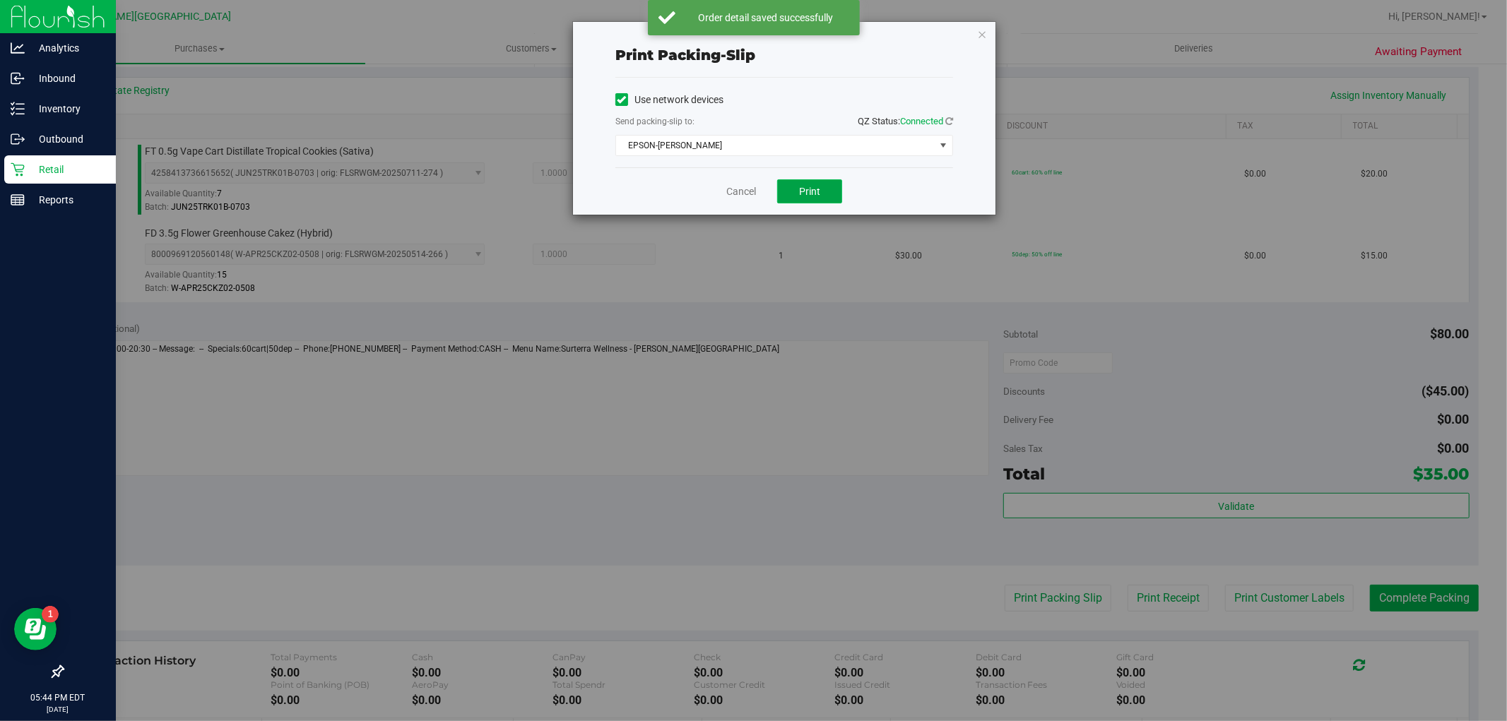
click at [824, 185] on button "Print" at bounding box center [809, 191] width 65 height 24
click at [983, 34] on icon "button" at bounding box center [982, 33] width 10 height 17
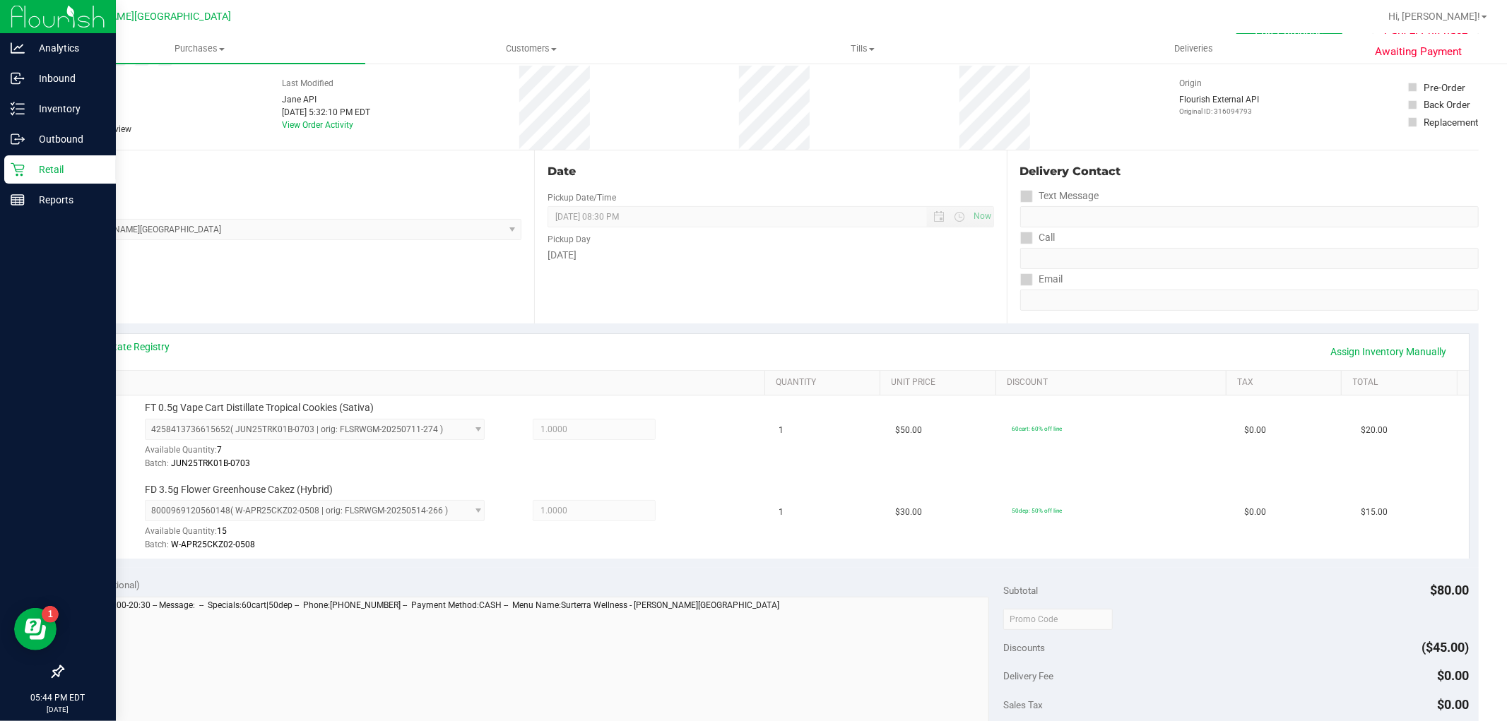
scroll to position [0, 0]
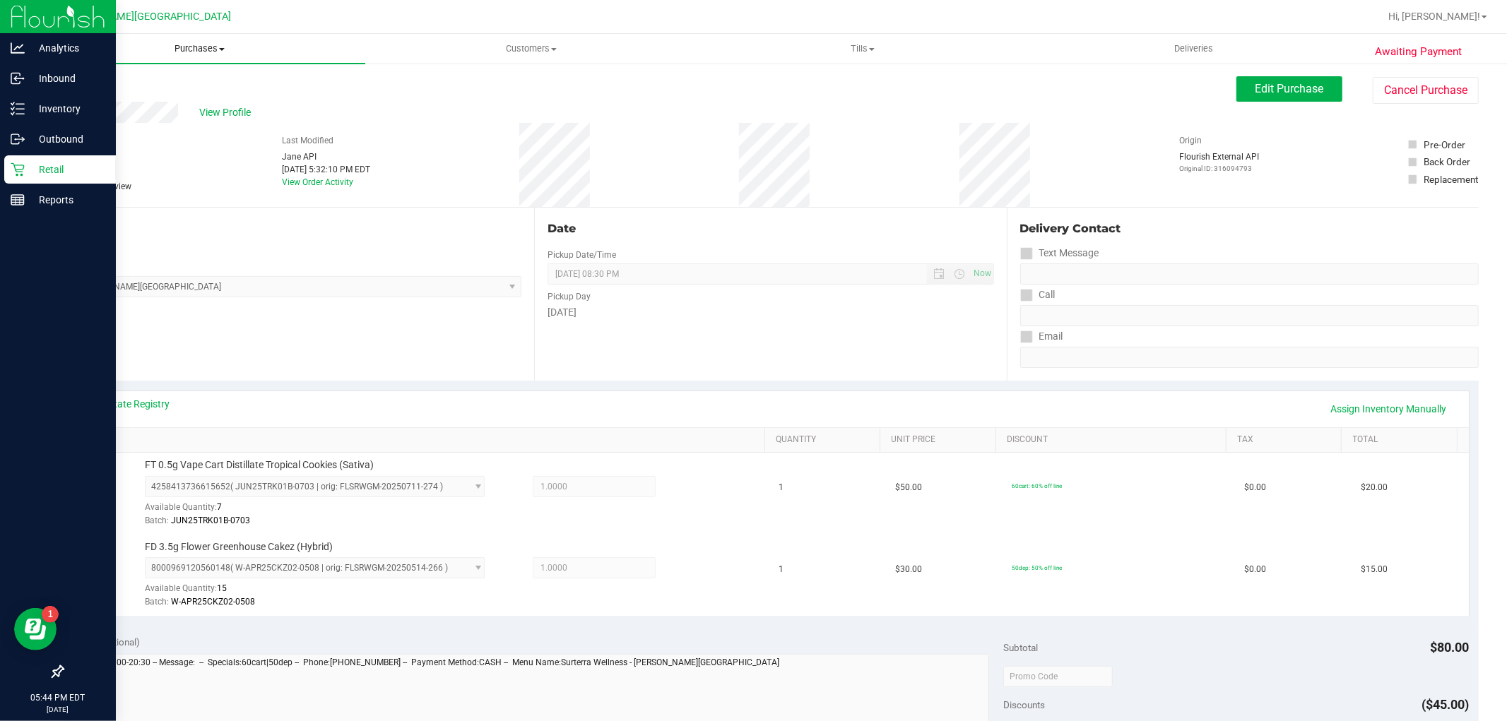
click at [182, 47] on span "Purchases" at bounding box center [199, 48] width 331 height 13
click at [138, 96] on li "Fulfillment" at bounding box center [199, 102] width 331 height 17
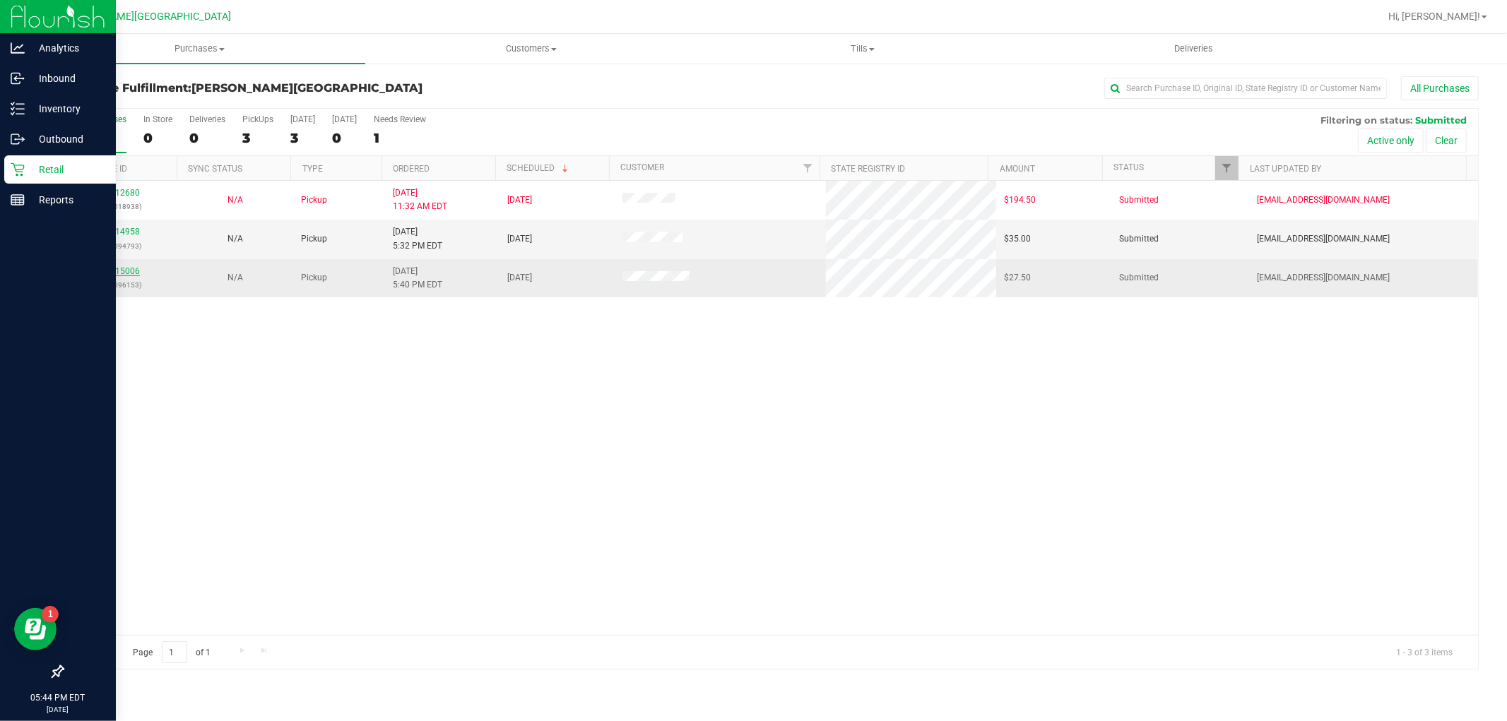
click at [130, 269] on link "11815006" at bounding box center [120, 271] width 40 height 10
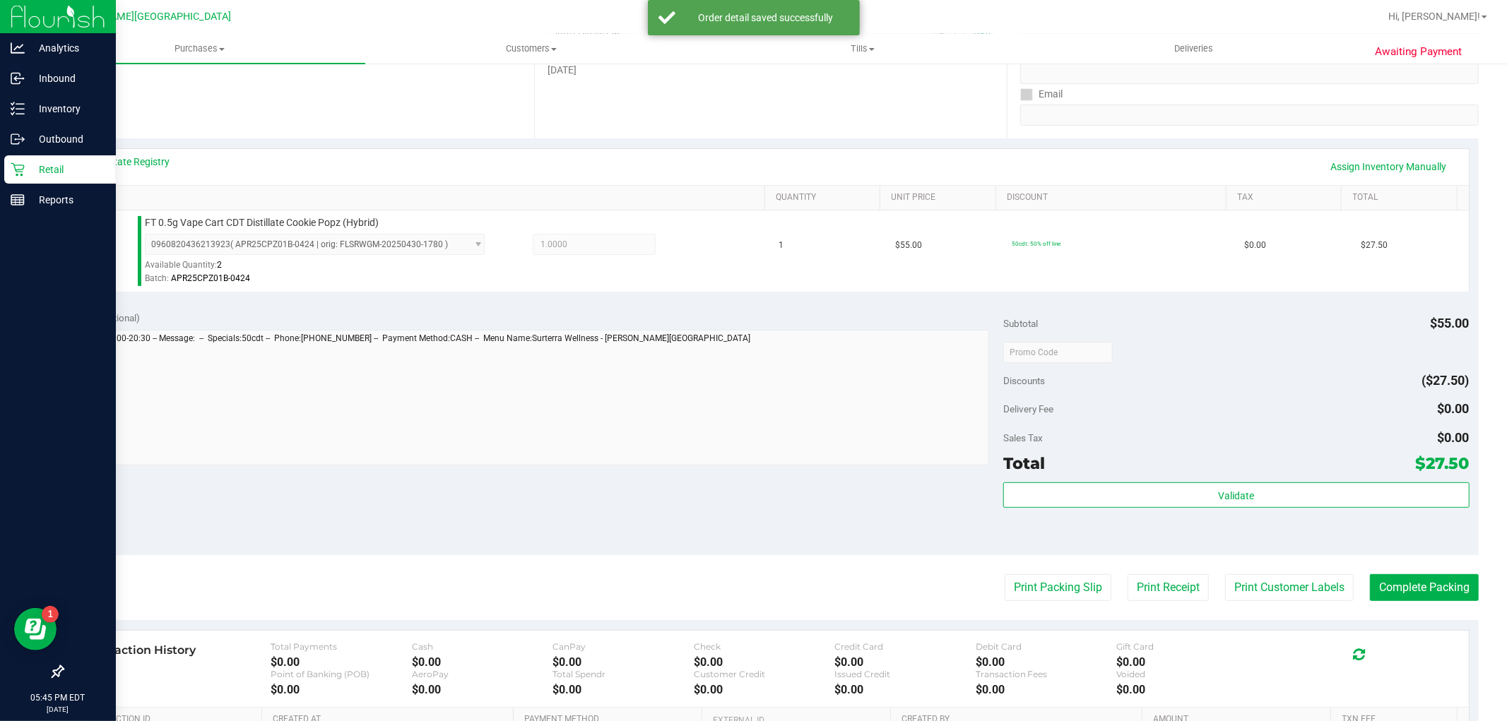
scroll to position [314, 0]
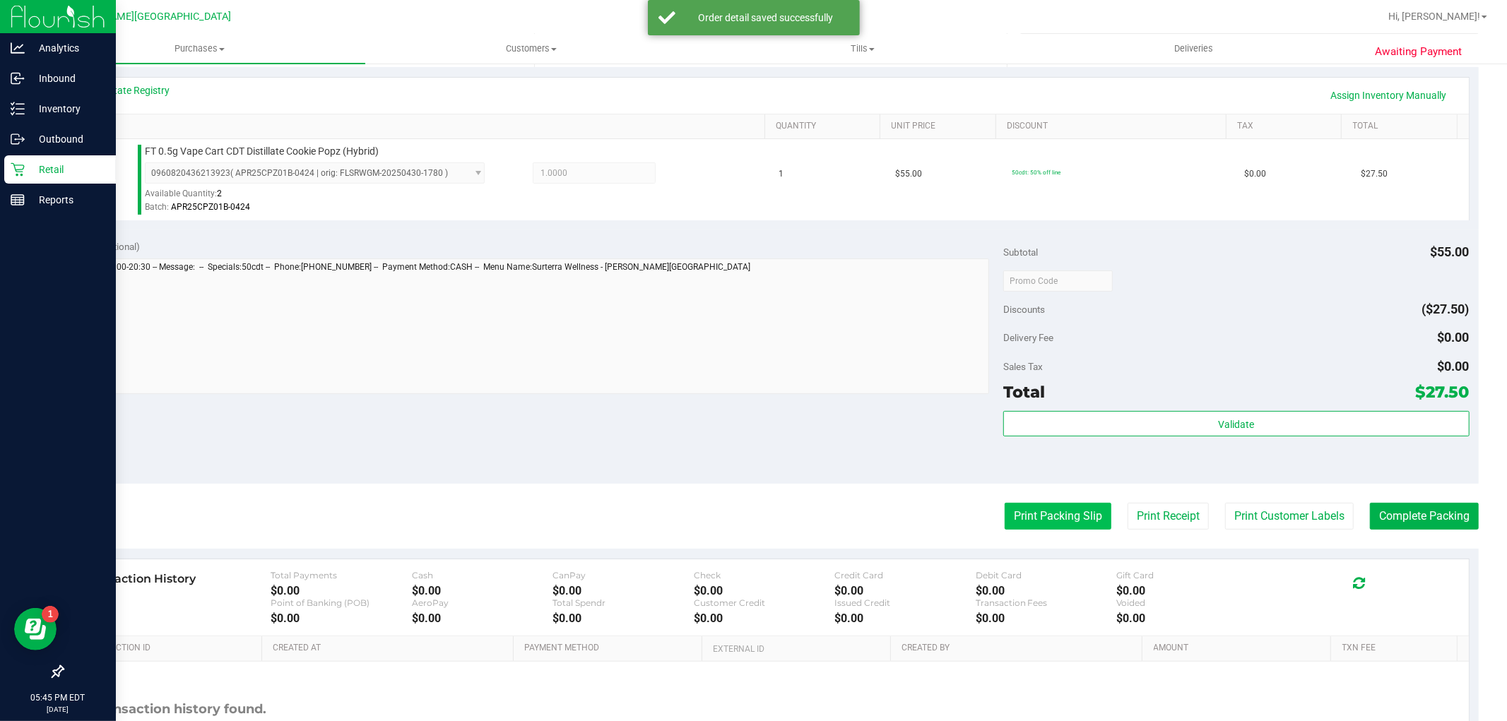
click at [1036, 523] on button "Print Packing Slip" at bounding box center [1058, 516] width 107 height 27
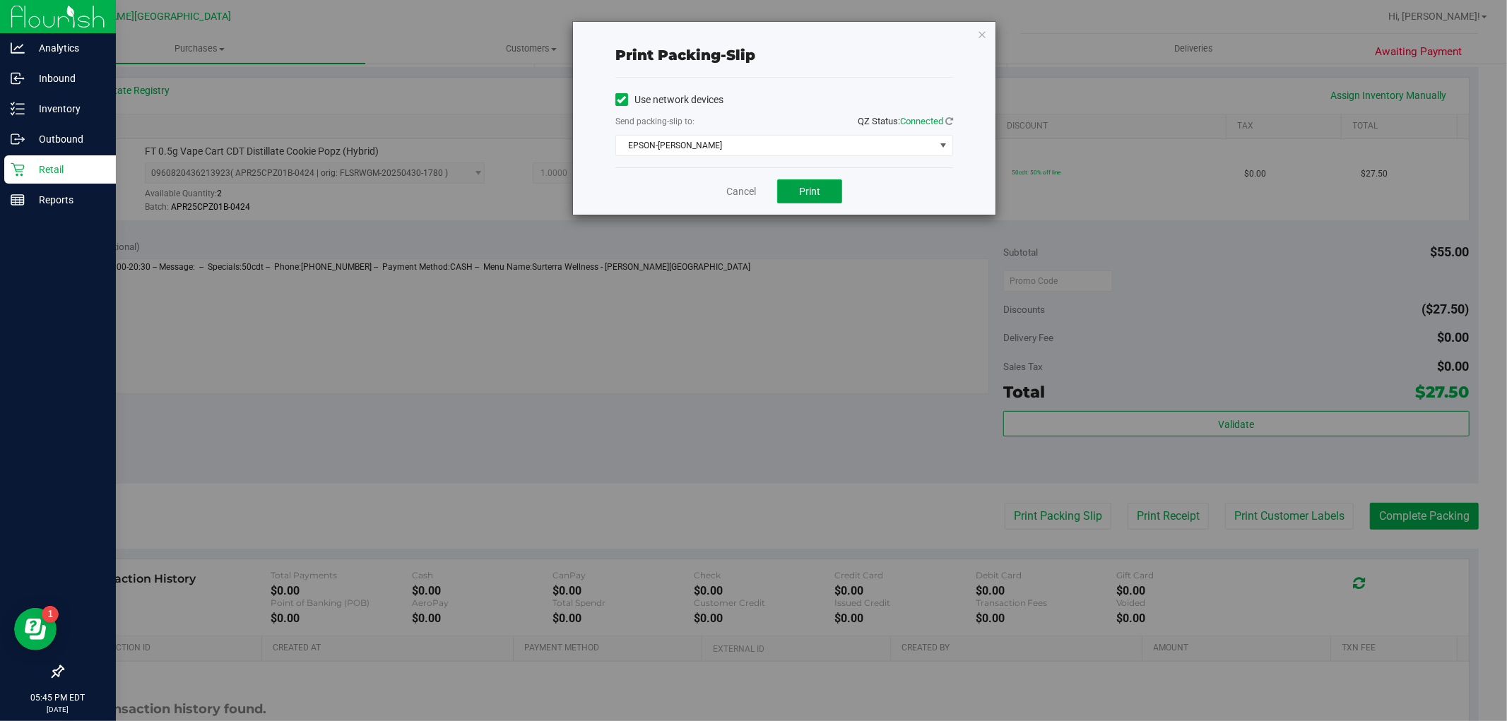
click at [828, 199] on button "Print" at bounding box center [809, 191] width 65 height 24
click at [979, 23] on div "Print packing-slip Use network devices Send packing-slip to: QZ Status: Connect…" at bounding box center [784, 118] width 422 height 193
click at [980, 31] on icon "button" at bounding box center [982, 33] width 10 height 17
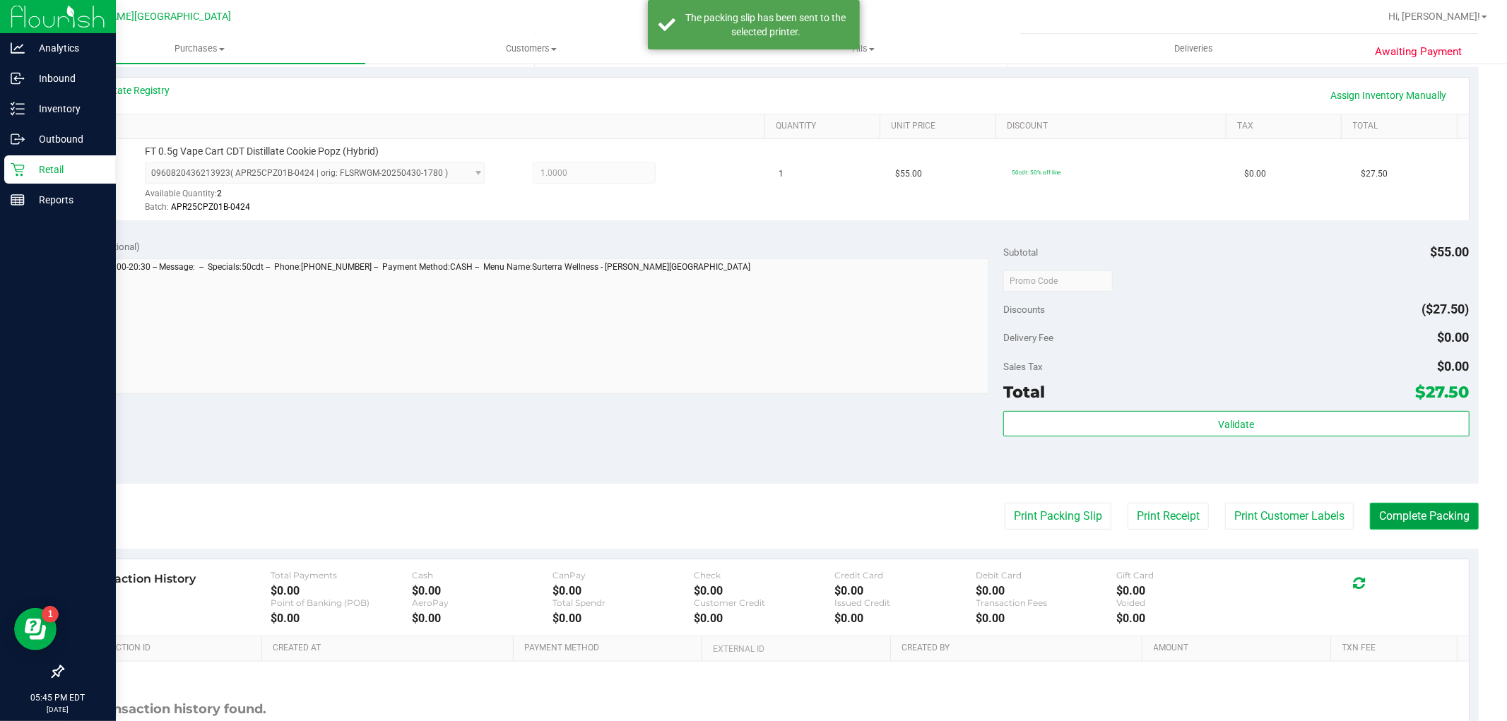
click at [1433, 513] on button "Complete Packing" at bounding box center [1424, 516] width 109 height 27
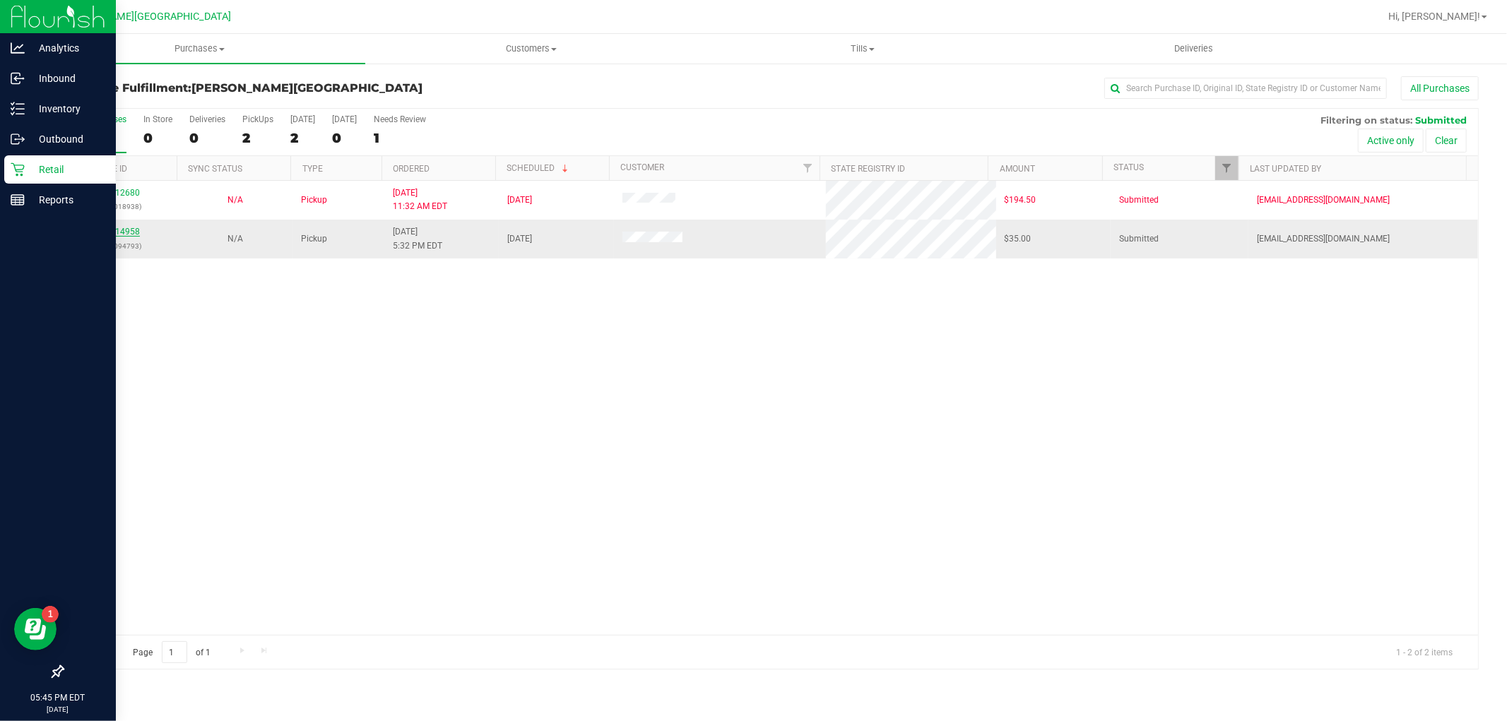
click at [116, 235] on link "11814958" at bounding box center [120, 232] width 40 height 10
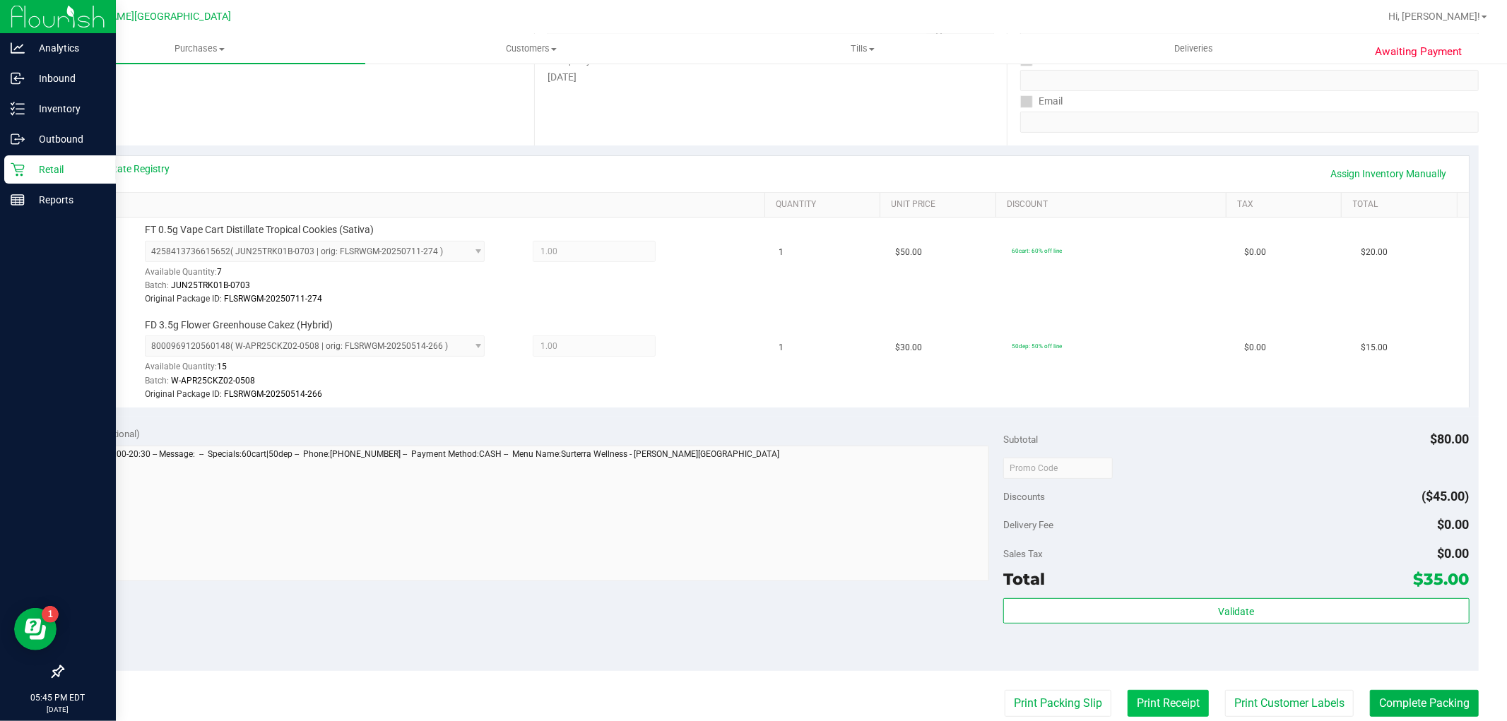
scroll to position [470, 0]
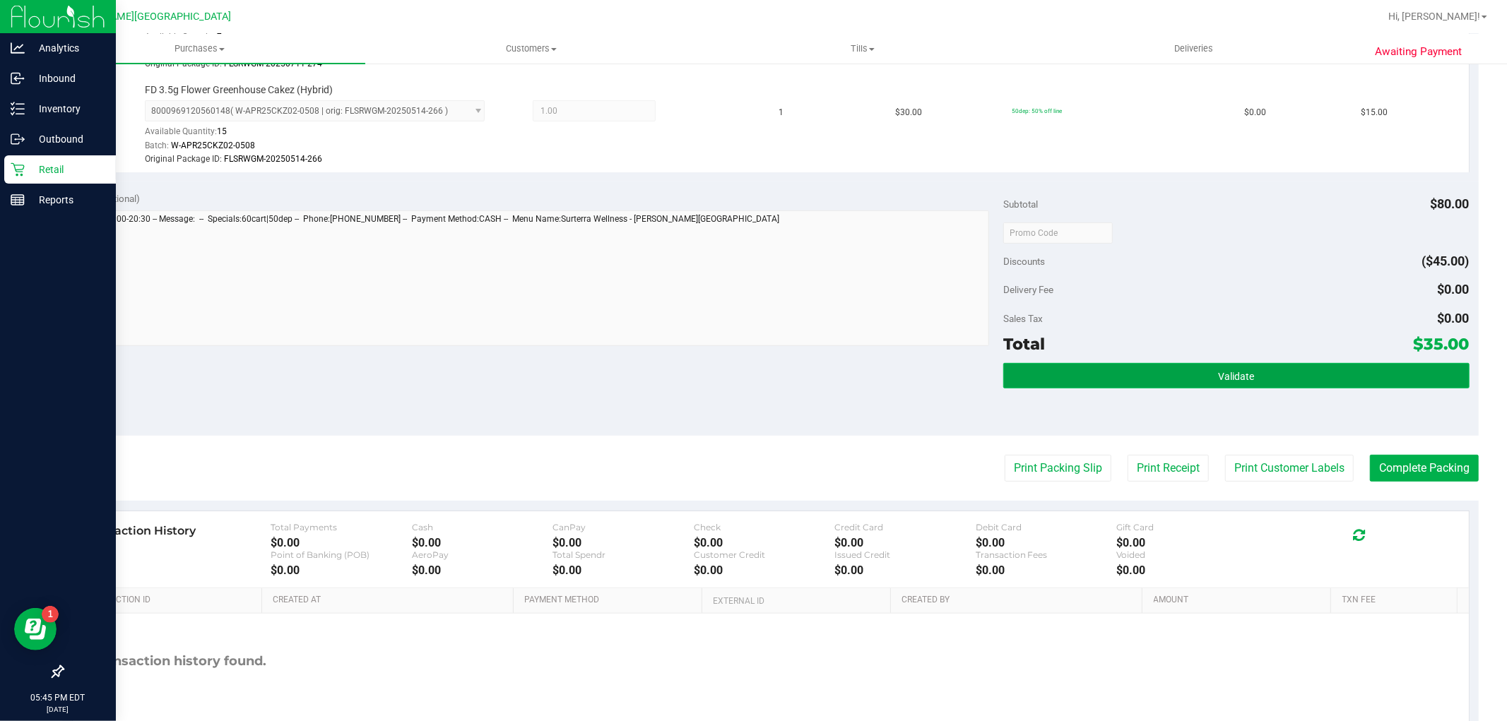
click at [1205, 384] on button "Validate" at bounding box center [1236, 375] width 466 height 25
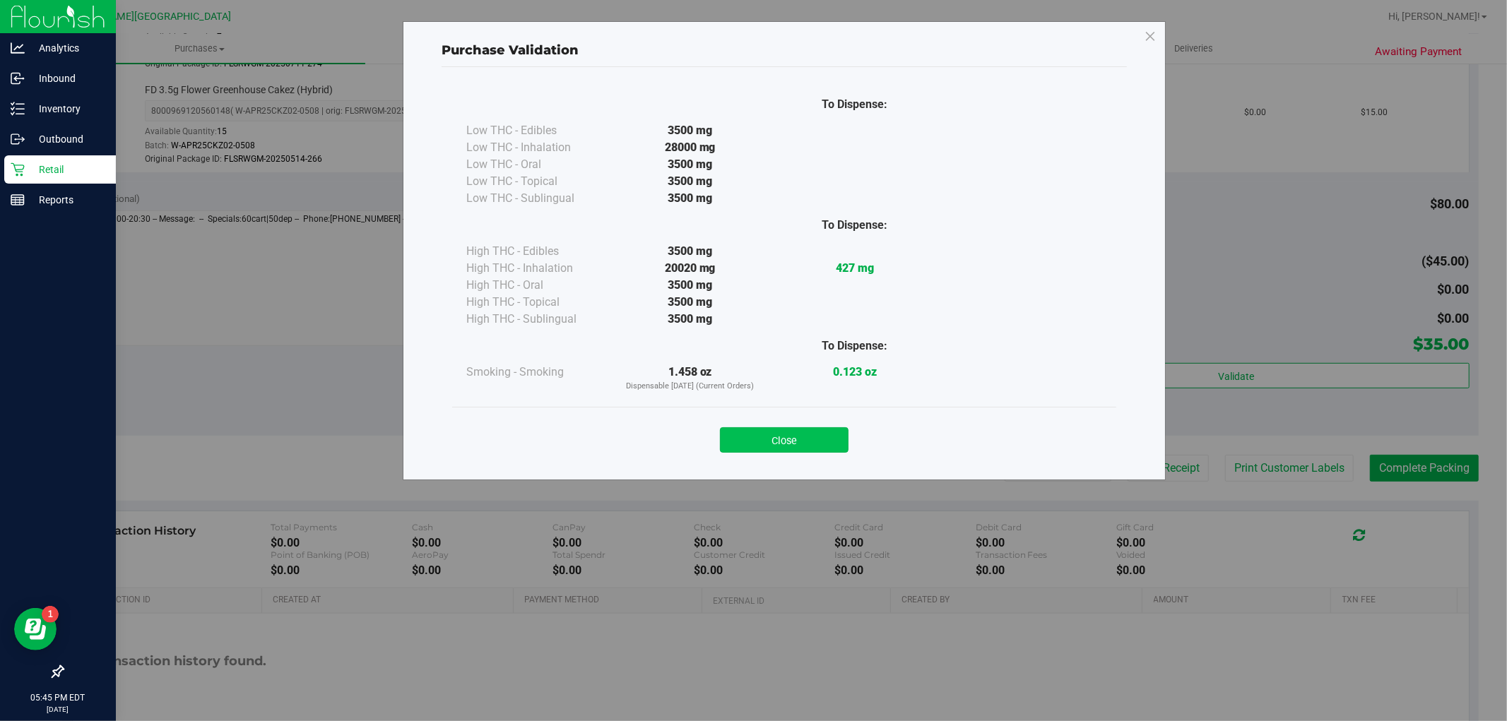
click at [781, 434] on button "Close" at bounding box center [784, 439] width 129 height 25
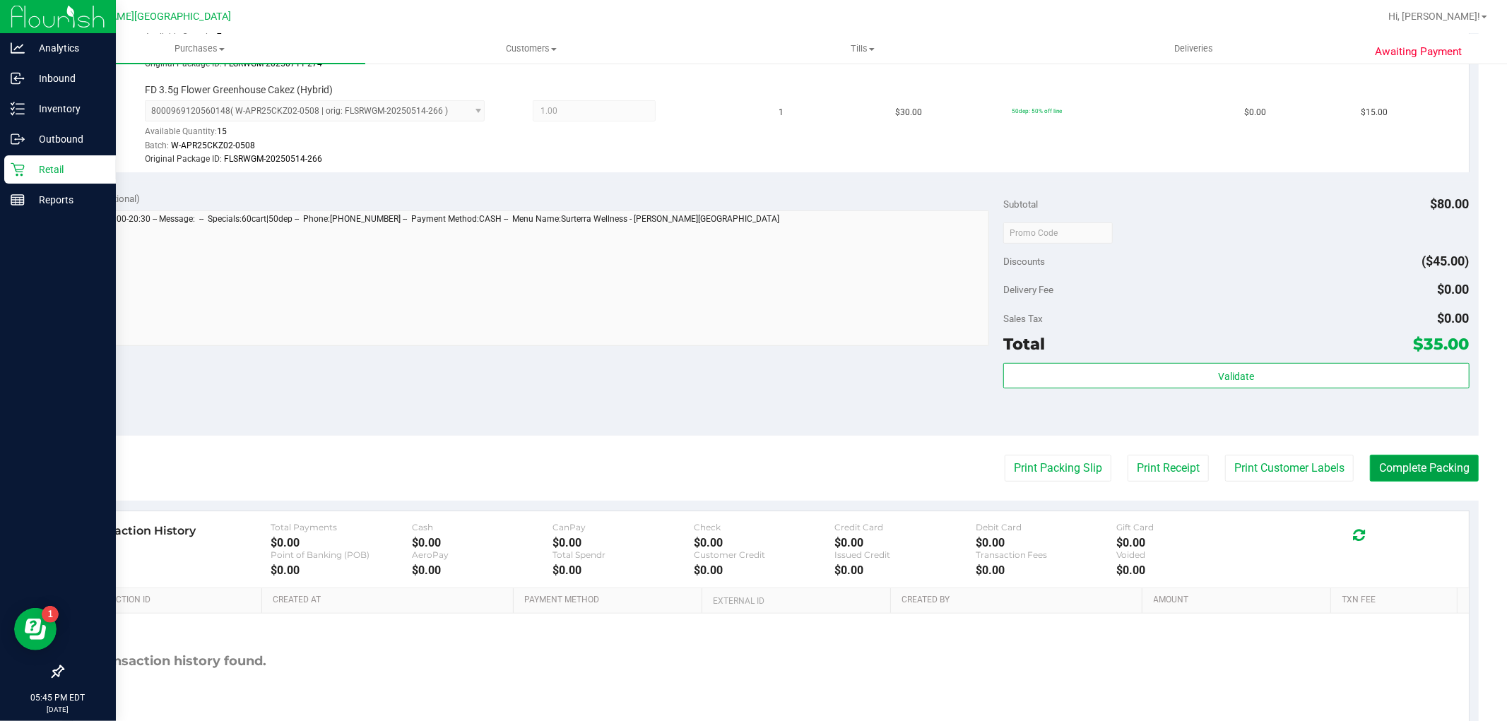
click at [1421, 462] on button "Complete Packing" at bounding box center [1424, 468] width 109 height 27
